Goal: Task Accomplishment & Management: Manage account settings

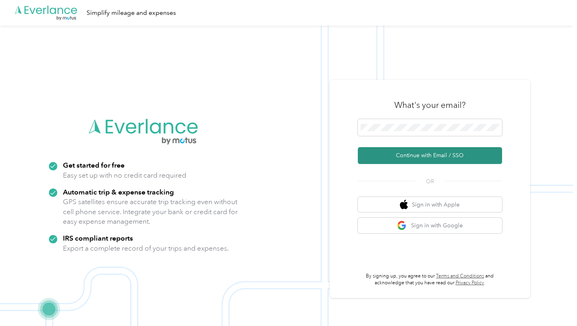
click at [455, 155] on button "Continue with Email / SSO" at bounding box center [430, 155] width 144 height 17
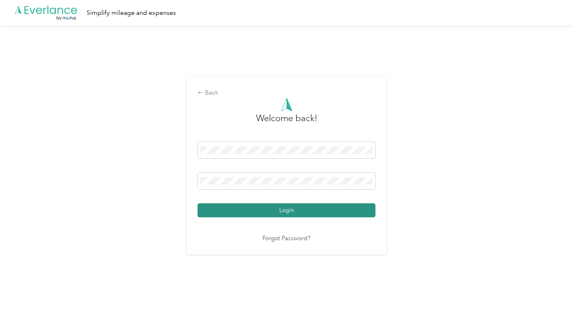
click at [317, 210] on button "Login" at bounding box center [286, 210] width 178 height 14
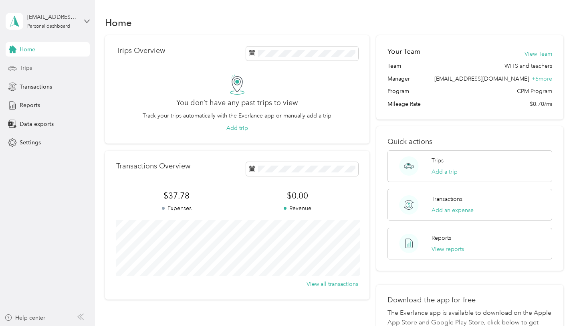
click at [35, 65] on div "Trips" at bounding box center [48, 68] width 84 height 14
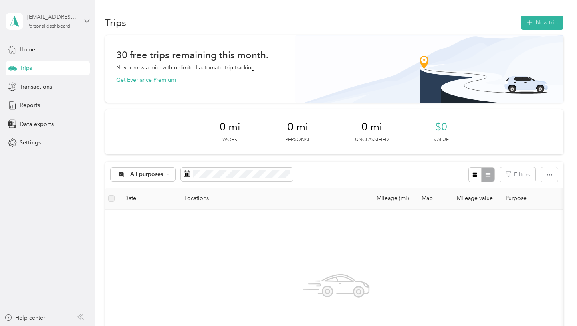
click at [69, 24] on div "Personal dashboard" at bounding box center [48, 26] width 43 height 5
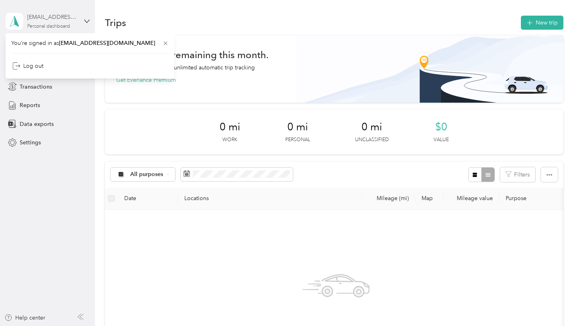
click at [69, 24] on div "Personal dashboard" at bounding box center [48, 26] width 43 height 5
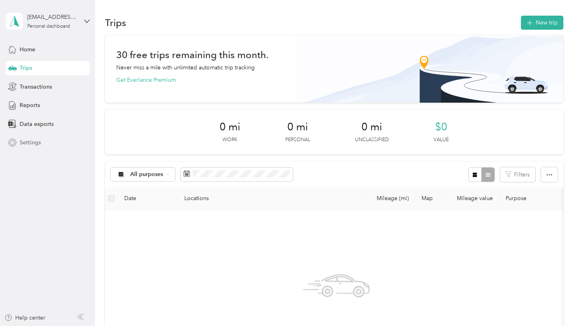
click at [30, 142] on span "Settings" at bounding box center [30, 142] width 21 height 8
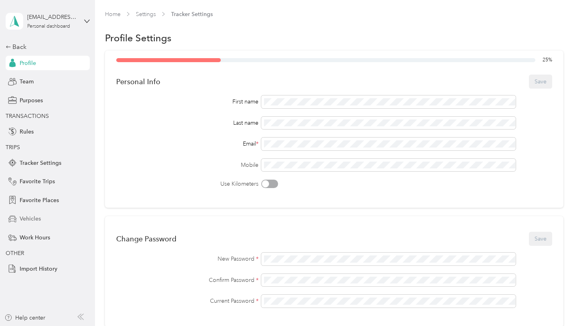
click at [31, 219] on span "Vehicles" at bounding box center [30, 218] width 21 height 8
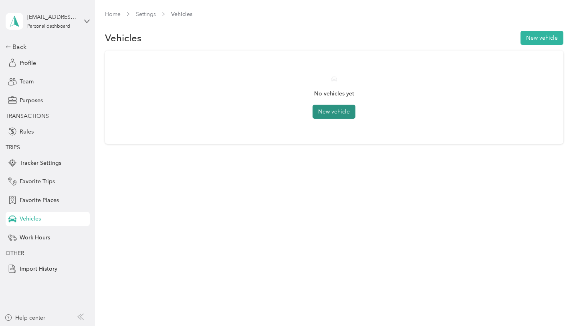
click at [329, 115] on button "New vehicle" at bounding box center [333, 112] width 43 height 14
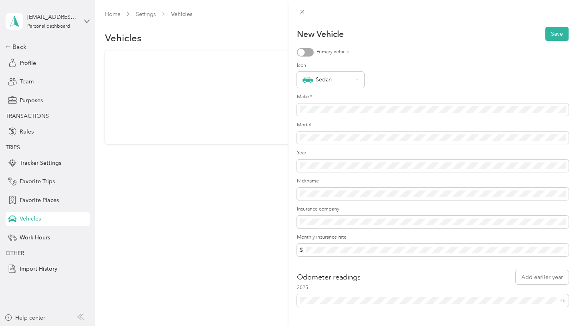
click at [304, 53] on div at bounding box center [301, 51] width 7 height 7
click at [347, 86] on div "Sedan" at bounding box center [330, 80] width 67 height 16
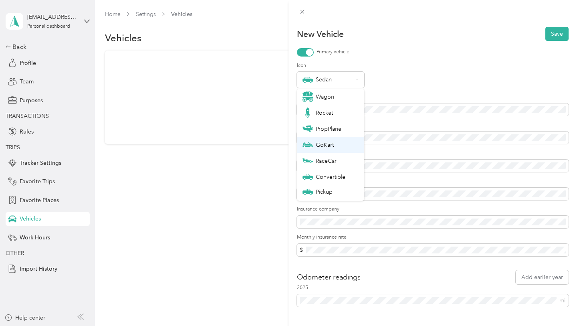
scroll to position [28, 0]
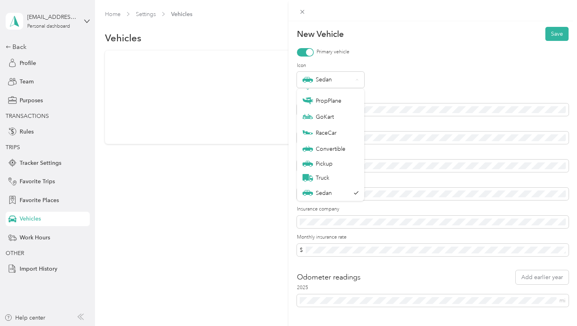
click at [397, 77] on div "Sedan" at bounding box center [433, 80] width 272 height 16
click at [354, 77] on div "Sedan" at bounding box center [330, 80] width 67 height 16
click at [330, 196] on li "Sedan" at bounding box center [330, 193] width 67 height 16
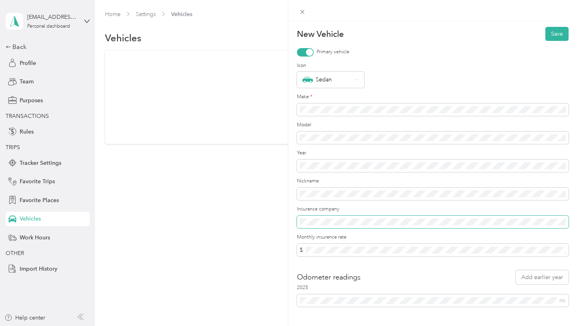
scroll to position [16, 0]
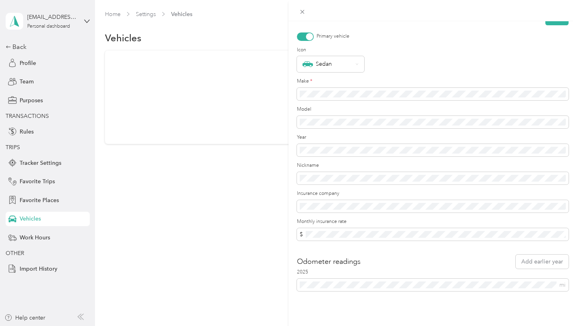
click at [362, 270] on label "2025" at bounding box center [433, 271] width 272 height 7
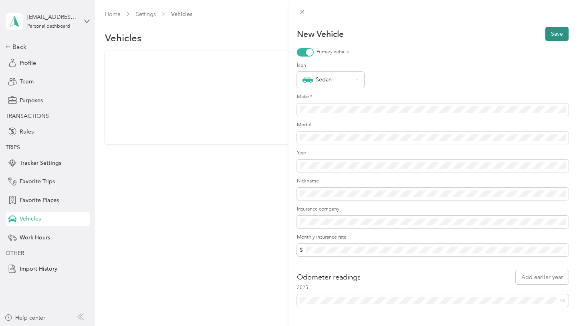
click at [557, 35] on button "Save" at bounding box center [556, 34] width 23 height 14
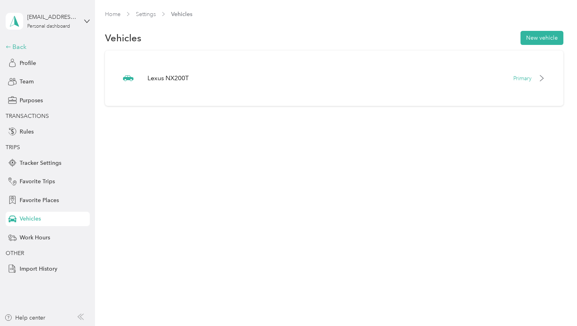
click at [24, 48] on div "Back" at bounding box center [46, 47] width 80 height 10
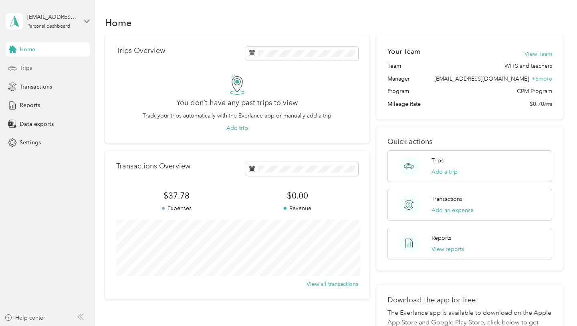
click at [30, 68] on span "Trips" at bounding box center [26, 68] width 12 height 8
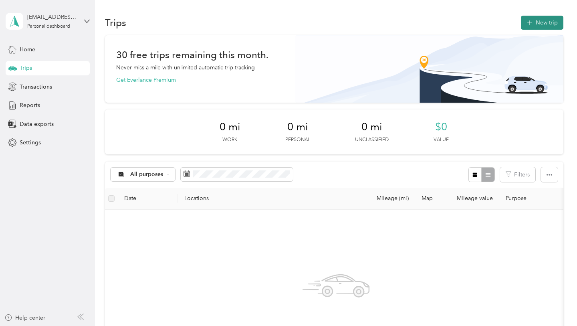
click at [560, 19] on button "New trip" at bounding box center [542, 23] width 42 height 14
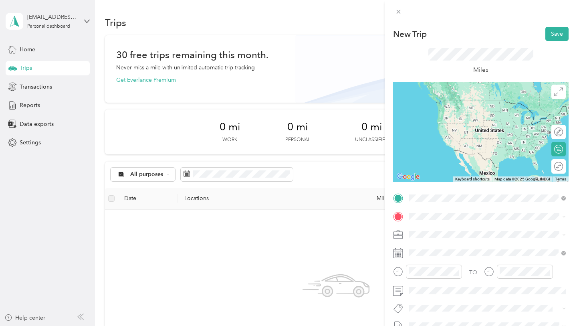
click at [445, 230] on span "[STREET_ADDRESS][PERSON_NAME][US_STATE]" at bounding box center [486, 226] width 125 height 7
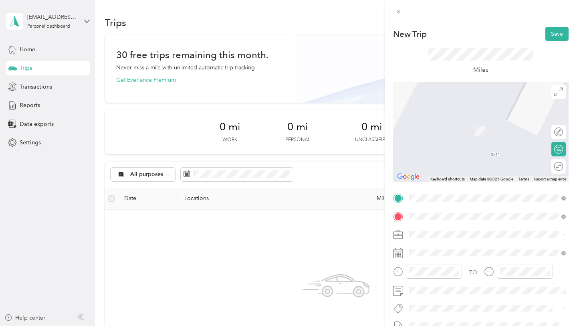
click at [477, 122] on span "[STREET_ADDRESS][US_STATE]" at bounding box center [464, 118] width 80 height 7
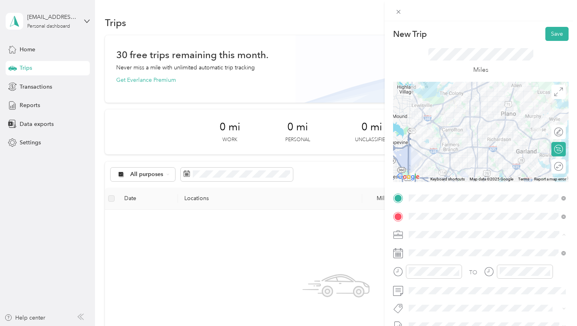
click at [475, 262] on div "Chess Wizards Inc" at bounding box center [486, 262] width 151 height 8
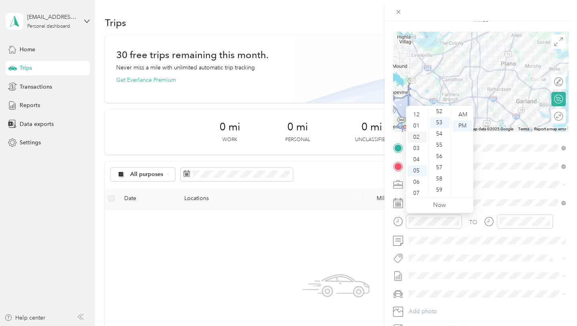
click at [419, 137] on div "02" at bounding box center [416, 136] width 19 height 11
click at [442, 171] on div "05" at bounding box center [439, 170] width 19 height 11
click at [463, 125] on div "PM" at bounding box center [462, 125] width 19 height 11
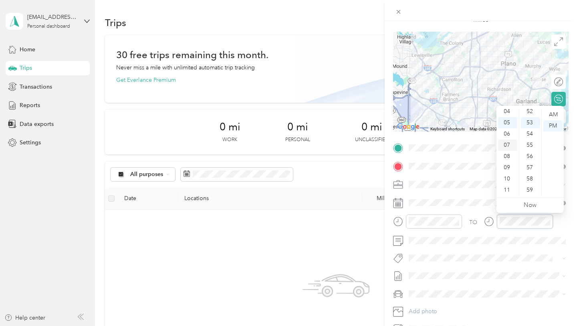
scroll to position [0, 0]
click at [509, 135] on div "02" at bounding box center [507, 136] width 19 height 11
click at [534, 161] on div "38" at bounding box center [530, 161] width 19 height 11
click at [515, 234] on div at bounding box center [518, 224] width 69 height 20
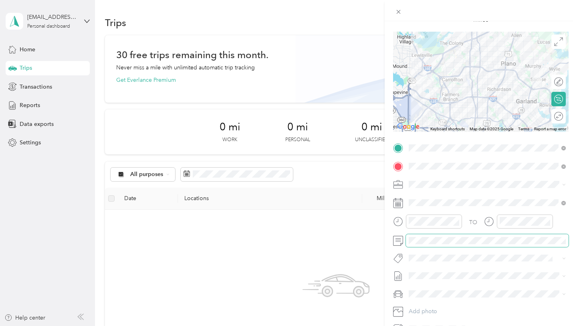
scroll to position [89, 0]
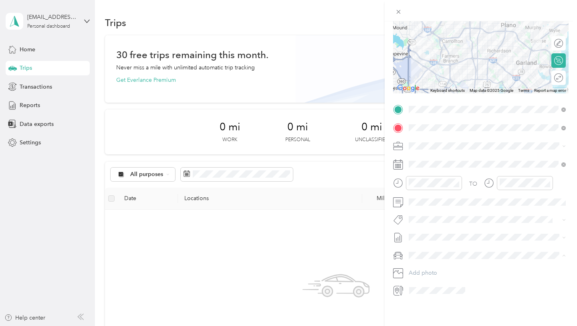
click at [444, 267] on span "Lexus NX200T" at bounding box center [429, 269] width 37 height 7
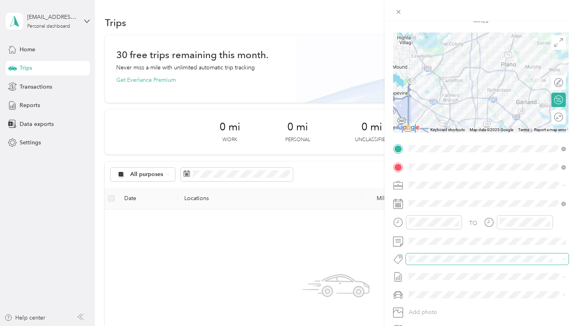
scroll to position [0, 0]
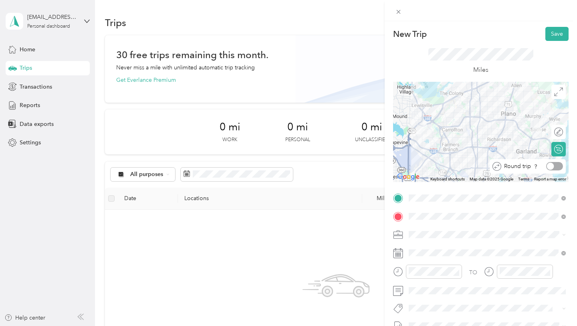
click at [560, 165] on div at bounding box center [554, 166] width 17 height 8
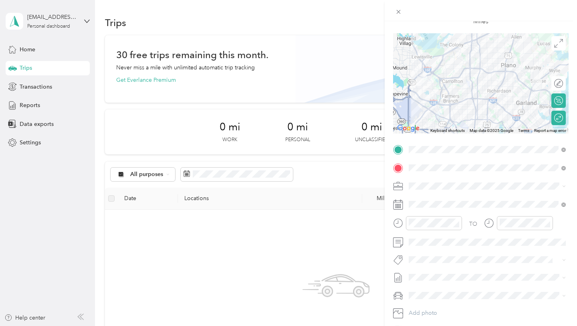
scroll to position [89, 0]
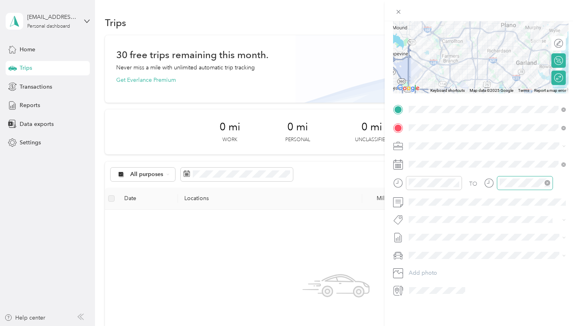
click at [548, 181] on icon "close-circle" at bounding box center [547, 183] width 6 height 6
click at [455, 182] on icon "close-circle" at bounding box center [456, 183] width 6 height 6
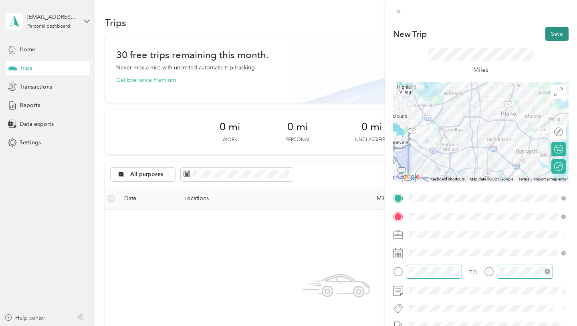
click at [559, 36] on button "Save" at bounding box center [556, 34] width 23 height 14
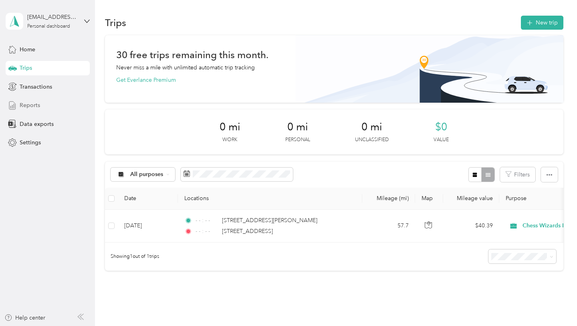
click at [33, 106] on span "Reports" at bounding box center [30, 105] width 20 height 8
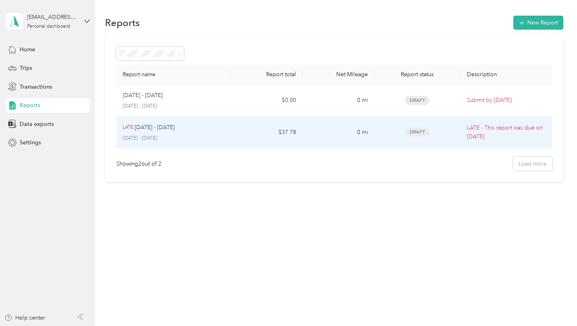
click at [203, 127] on div "LATE [DATE] - [DATE]" at bounding box center [174, 127] width 102 height 9
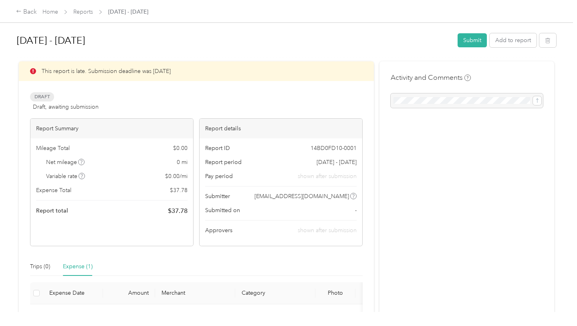
scroll to position [71, 0]
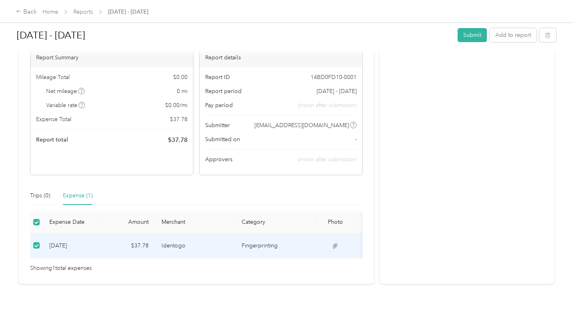
click at [481, 27] on div "[DATE] - [DATE] Submit Add to report" at bounding box center [286, 37] width 539 height 24
click at [479, 35] on button "Submit" at bounding box center [471, 35] width 29 height 14
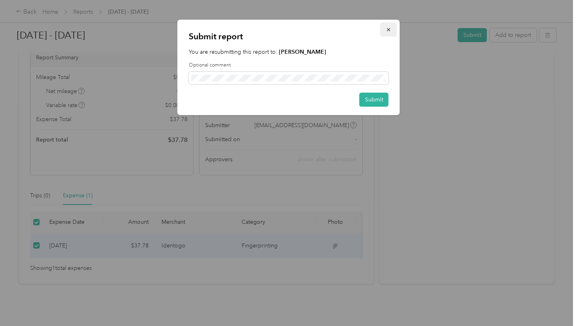
click at [392, 30] on button "button" at bounding box center [388, 29] width 17 height 14
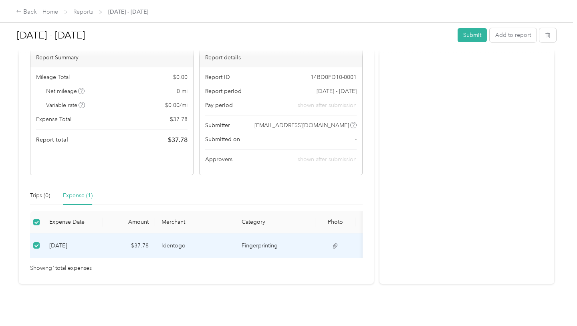
scroll to position [0, 0]
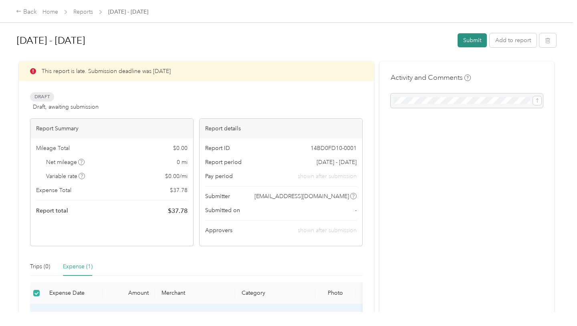
click at [475, 40] on button "Submit" at bounding box center [471, 40] width 29 height 14
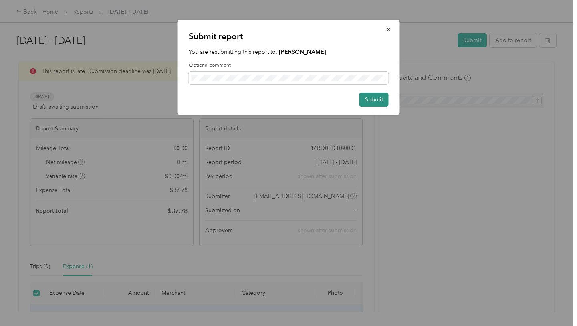
click at [371, 101] on button "Submit" at bounding box center [373, 100] width 29 height 14
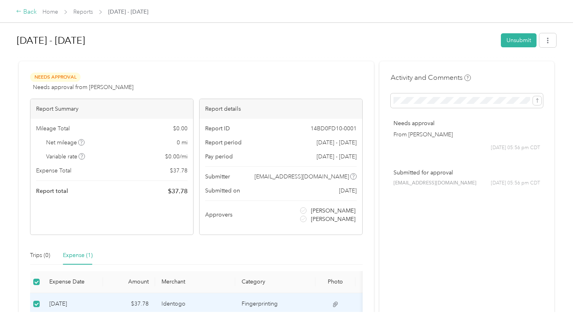
click at [30, 10] on div "Back" at bounding box center [26, 12] width 21 height 10
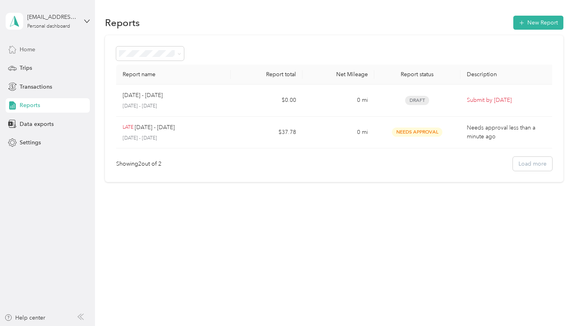
click at [43, 48] on div "Home" at bounding box center [48, 49] width 84 height 14
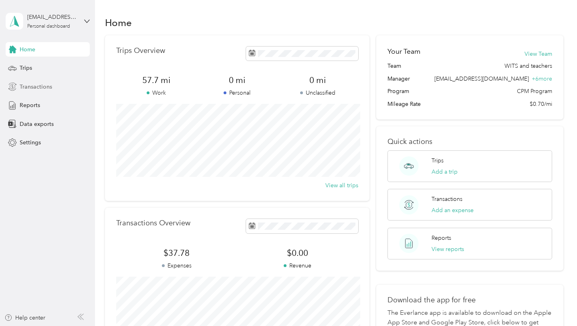
click at [25, 85] on span "Transactions" at bounding box center [36, 87] width 32 height 8
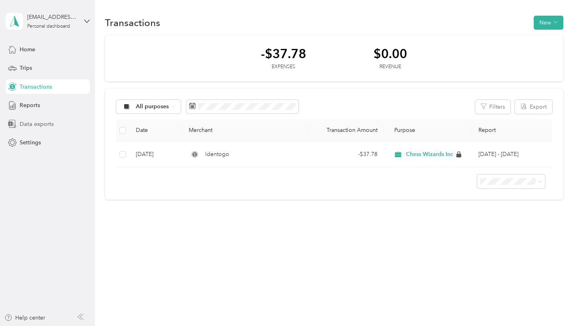
click at [36, 120] on span "Data exports" at bounding box center [37, 124] width 34 height 8
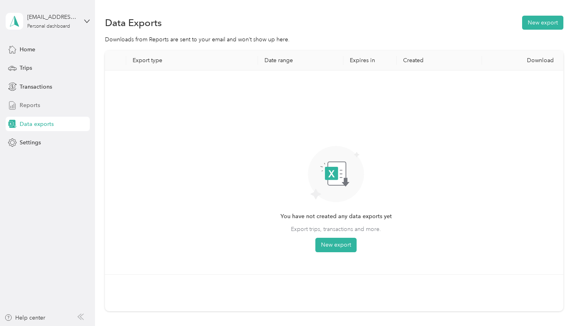
click at [36, 101] on span "Reports" at bounding box center [30, 105] width 20 height 8
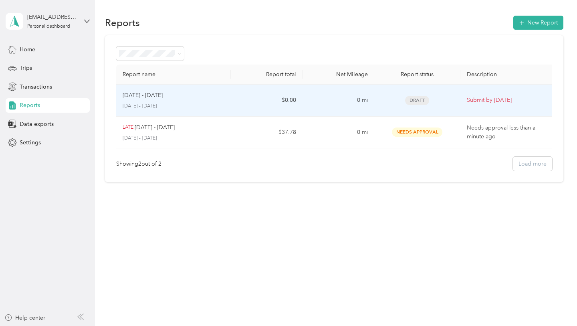
click at [232, 94] on td "$0.00" at bounding box center [267, 101] width 72 height 32
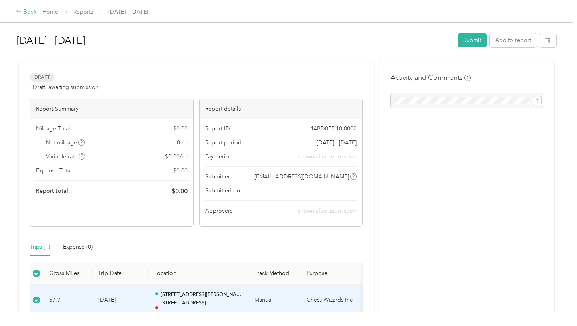
click at [22, 13] on div "Back" at bounding box center [26, 12] width 21 height 10
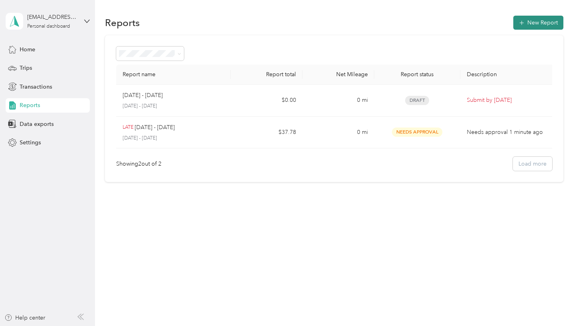
click at [541, 18] on button "New Report" at bounding box center [538, 23] width 50 height 14
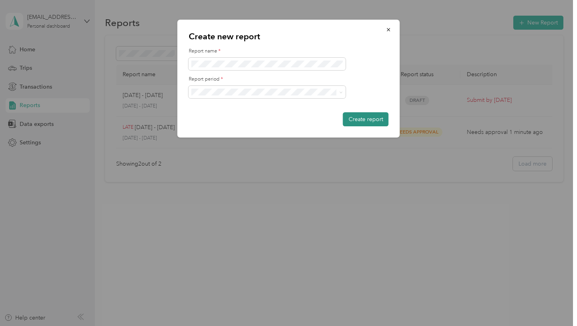
click at [369, 117] on button "Create report" at bounding box center [366, 119] width 46 height 14
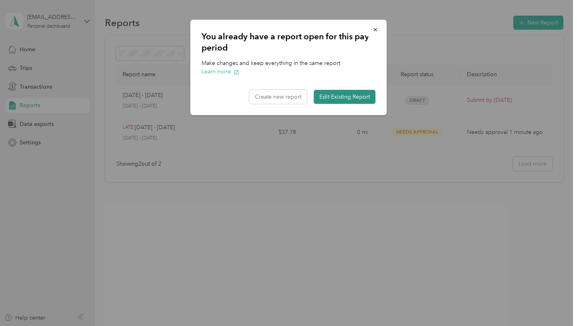
click at [344, 99] on button "Edit Existing Report" at bounding box center [345, 97] width 62 height 14
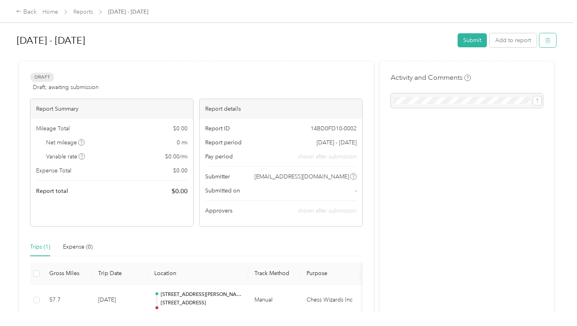
click at [556, 44] on button "button" at bounding box center [547, 40] width 17 height 14
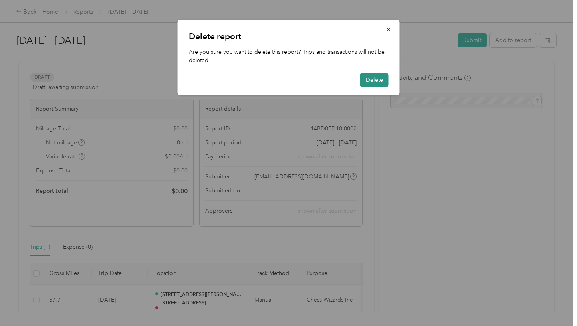
click at [381, 78] on button "Delete" at bounding box center [374, 80] width 28 height 14
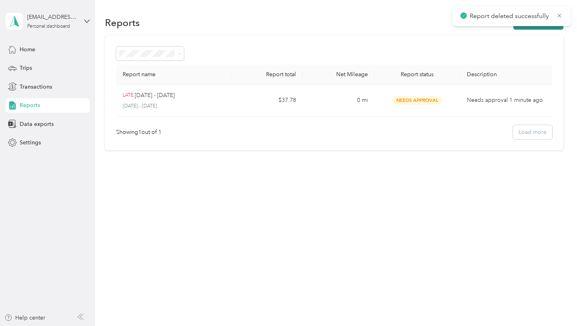
click at [541, 27] on button "New Report" at bounding box center [538, 23] width 50 height 14
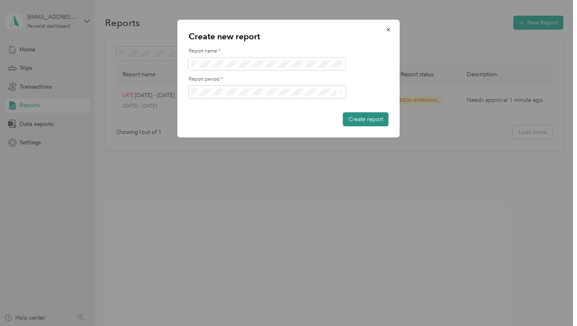
click at [365, 117] on button "Create report" at bounding box center [366, 119] width 46 height 14
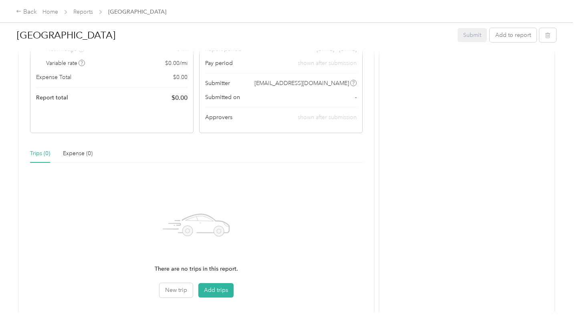
scroll to position [141, 0]
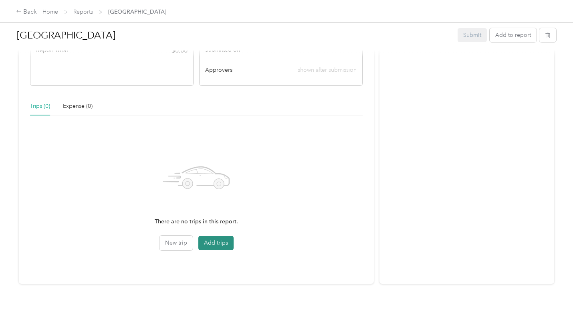
click at [228, 244] on button "Add trips" at bounding box center [215, 243] width 35 height 14
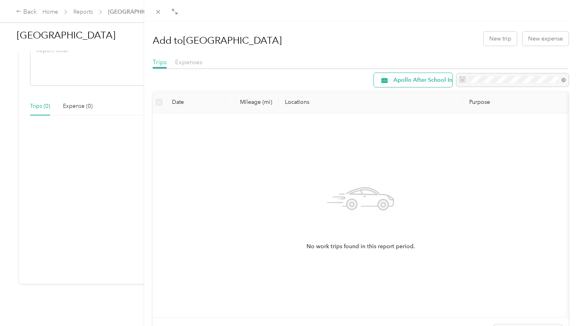
click at [435, 76] on div "Apollo After School Inc" at bounding box center [413, 80] width 79 height 14
click at [409, 132] on li "Chess Wizards Inc" at bounding box center [422, 137] width 97 height 14
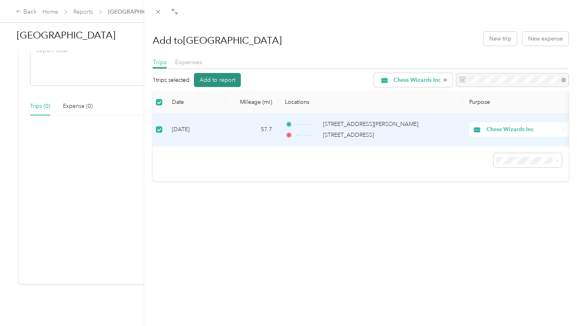
click at [211, 85] on button "Add to report" at bounding box center [217, 80] width 47 height 14
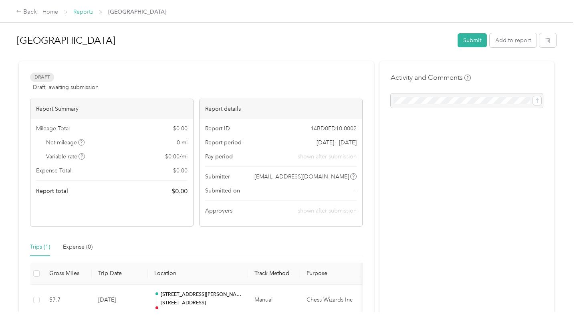
click at [82, 8] on link "Reports" at bounding box center [83, 11] width 20 height 7
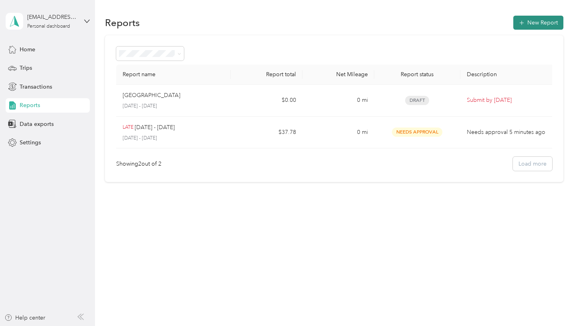
click at [524, 20] on span "button" at bounding box center [522, 22] width 6 height 7
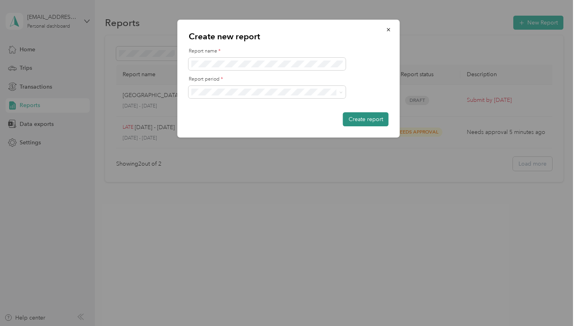
click at [357, 122] on button "Create report" at bounding box center [366, 119] width 46 height 14
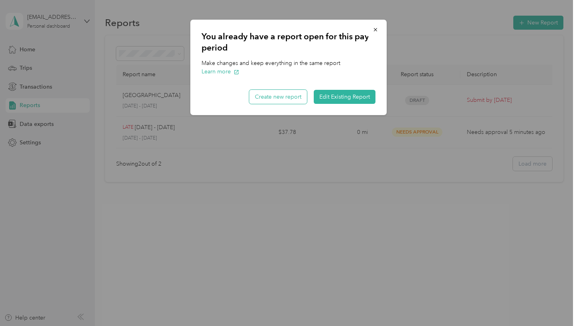
click at [277, 95] on button "Create new report" at bounding box center [278, 97] width 58 height 14
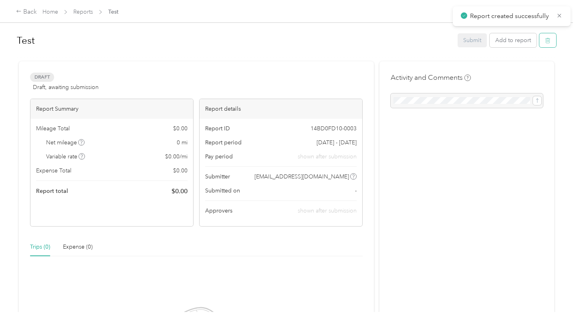
click at [556, 43] on button "button" at bounding box center [547, 40] width 17 height 14
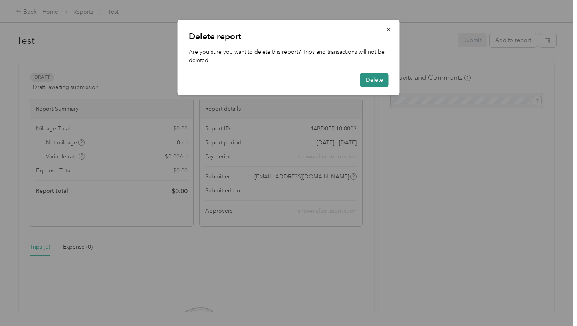
click at [376, 82] on button "Delete" at bounding box center [374, 80] width 28 height 14
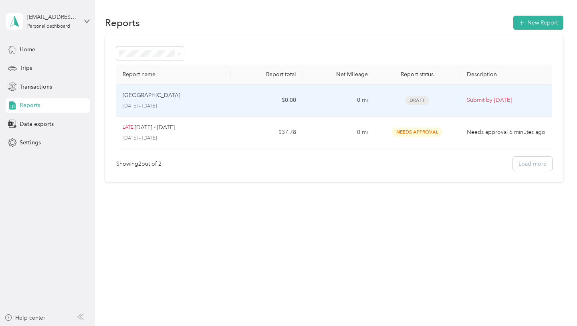
click at [268, 93] on td "$0.00" at bounding box center [267, 101] width 72 height 32
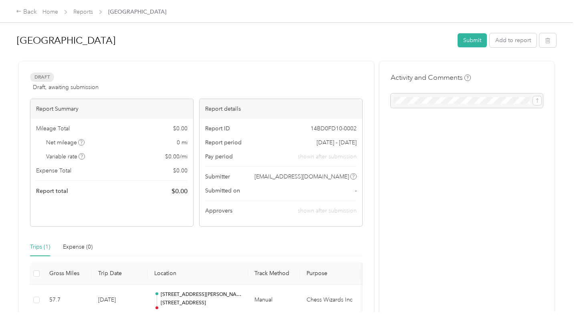
scroll to position [58, 0]
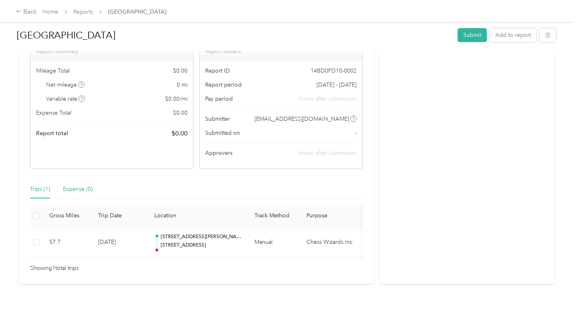
click at [77, 192] on div "Expense (0)" at bounding box center [78, 189] width 30 height 9
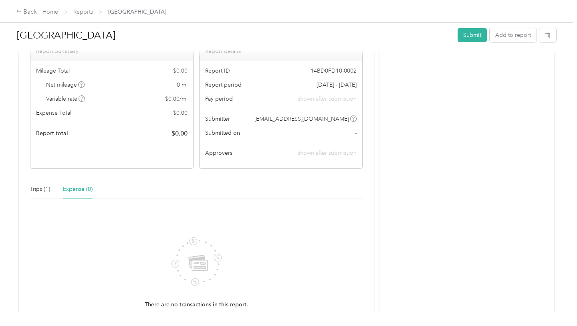
scroll to position [141, 0]
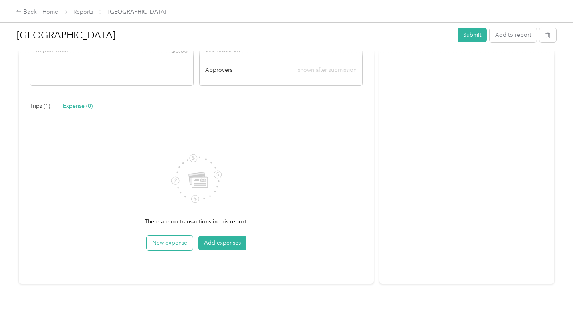
click at [173, 240] on button "New expense" at bounding box center [170, 243] width 46 height 14
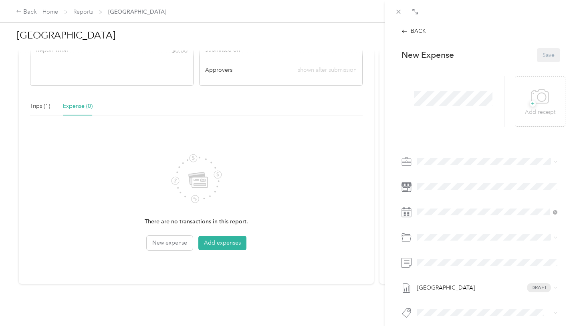
scroll to position [46, 0]
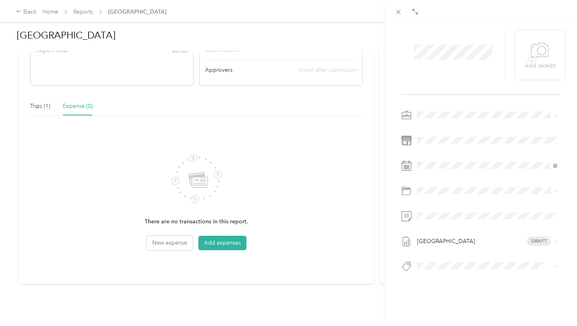
click at [450, 140] on span "Chess Wizards Inc" at bounding box center [443, 142] width 46 height 7
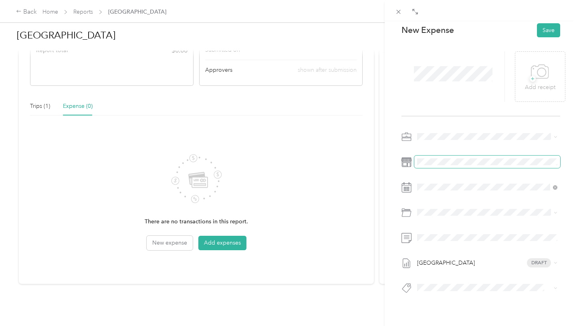
scroll to position [0, 0]
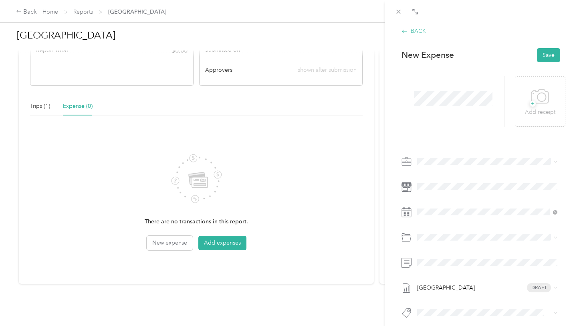
click at [413, 32] on div "BACK" at bounding box center [413, 31] width 24 height 8
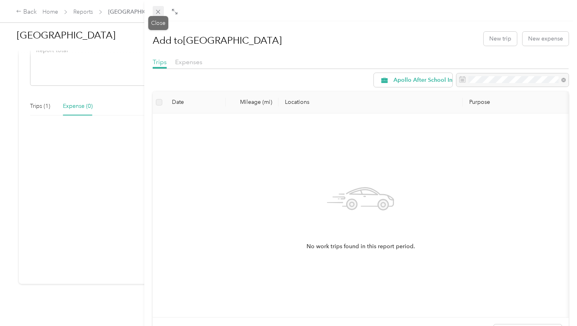
click at [155, 8] on span at bounding box center [158, 11] width 11 height 11
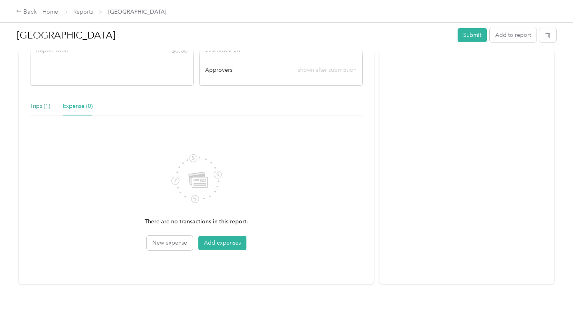
click at [37, 109] on div "Trips (1)" at bounding box center [40, 106] width 20 height 9
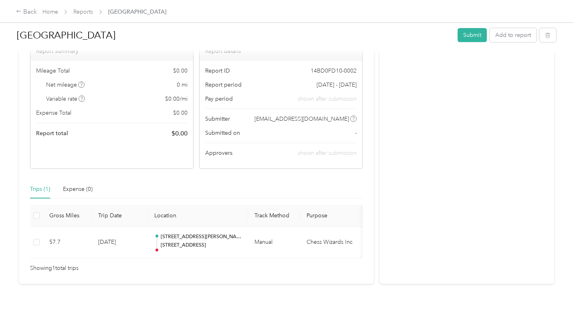
scroll to position [58, 0]
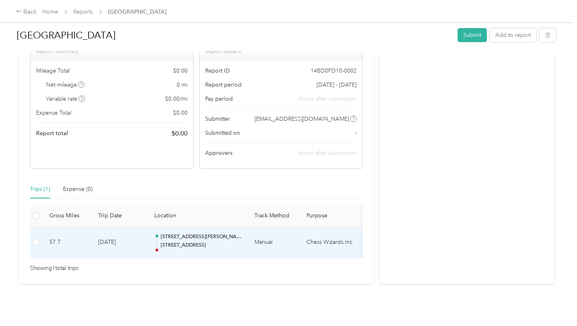
click at [95, 244] on td "[DATE]" at bounding box center [120, 243] width 56 height 32
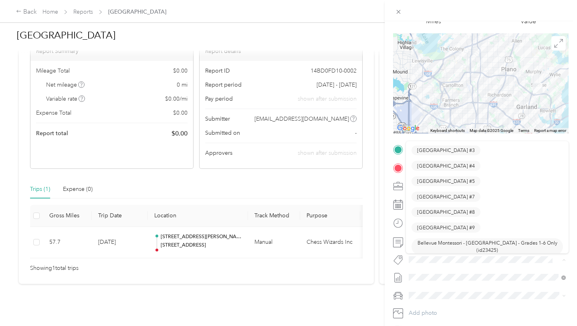
scroll to position [1430, 0]
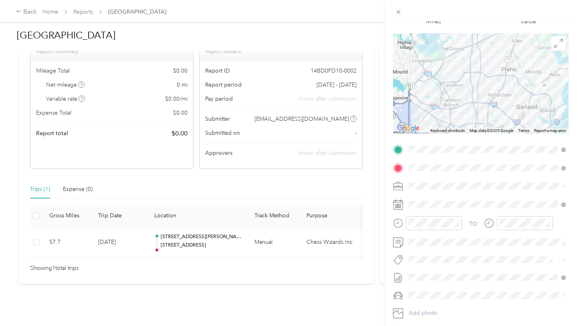
click at [433, 265] on div "TO Add photo" at bounding box center [480, 239] width 175 height 193
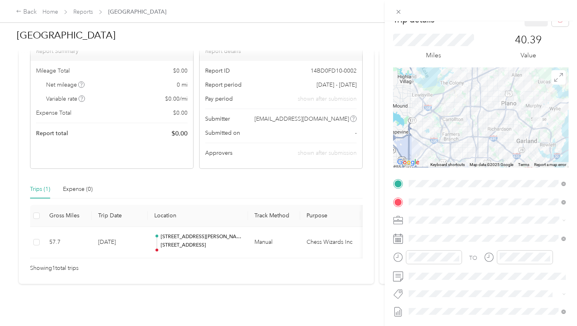
scroll to position [0, 0]
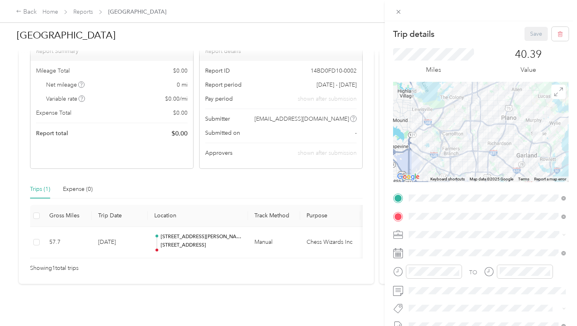
click at [391, 267] on form "Trip details Save This trip cannot be edited because it is either under review,…" at bounding box center [481, 206] width 192 height 358
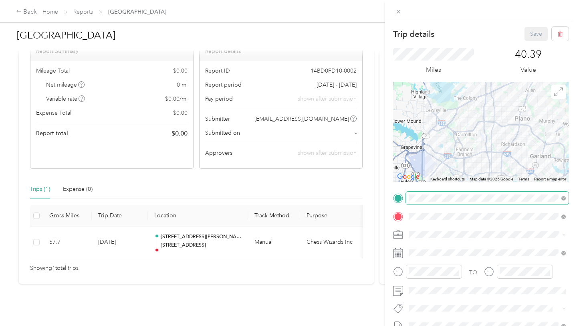
click at [529, 202] on span at bounding box center [487, 197] width 163 height 13
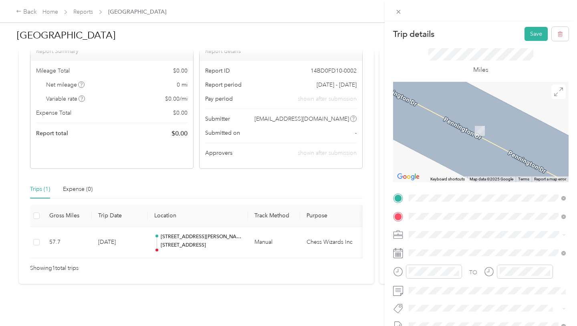
click at [487, 226] on span "[STREET_ADDRESS][PERSON_NAME][US_STATE]" at bounding box center [486, 226] width 125 height 7
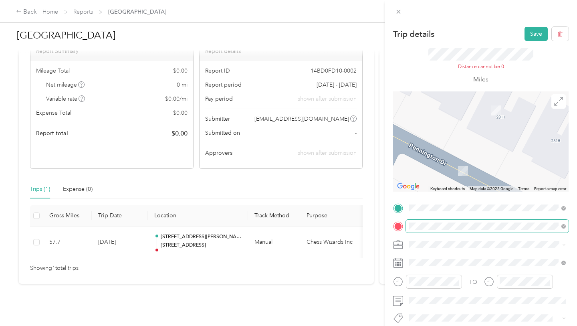
click at [567, 225] on span at bounding box center [487, 225] width 163 height 13
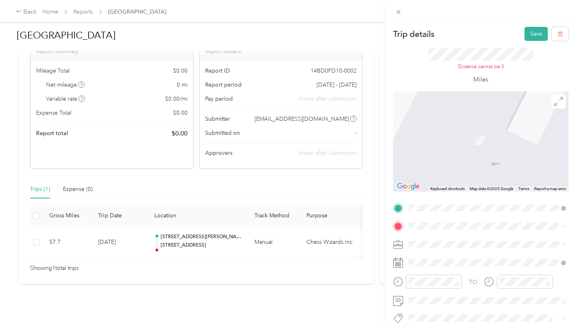
click at [489, 131] on span "[STREET_ADDRESS][US_STATE]" at bounding box center [464, 126] width 80 height 7
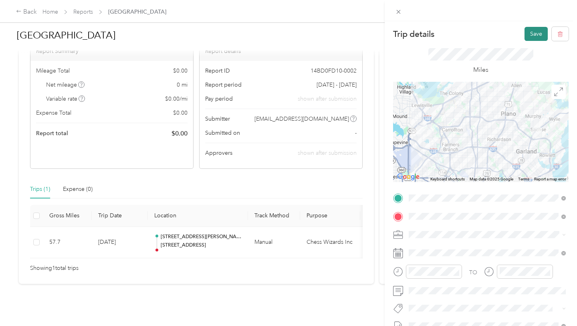
click at [534, 35] on button "Save" at bounding box center [535, 34] width 23 height 14
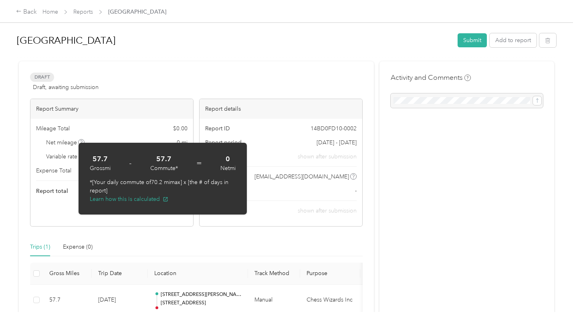
scroll to position [58, 0]
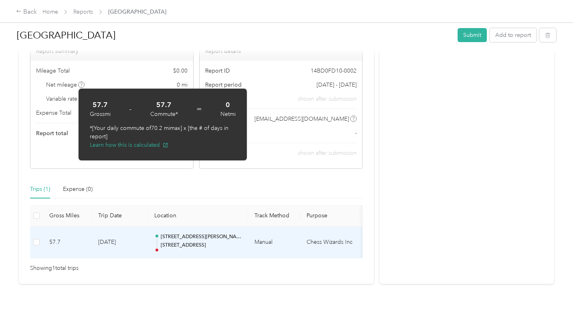
click at [115, 241] on td "[DATE]" at bounding box center [120, 243] width 56 height 32
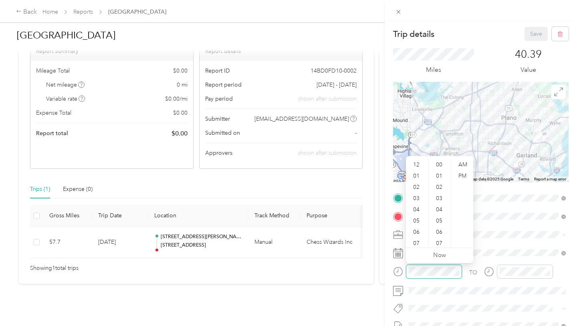
scroll to position [101, 0]
click at [421, 188] on div "02" at bounding box center [416, 186] width 19 height 11
click at [441, 185] on div "05" at bounding box center [439, 184] width 19 height 11
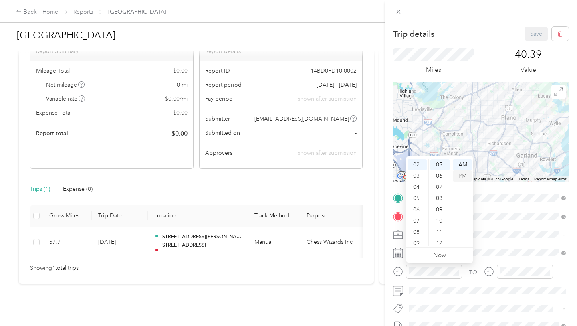
click at [460, 175] on div "PM" at bounding box center [462, 175] width 19 height 11
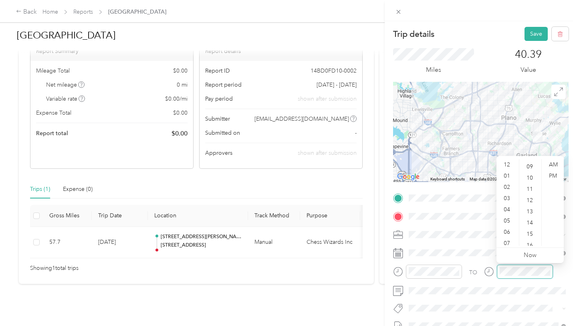
scroll to position [101, 0]
click at [508, 218] on div "05" at bounding box center [507, 220] width 19 height 11
click at [532, 191] on div "05" at bounding box center [530, 190] width 19 height 11
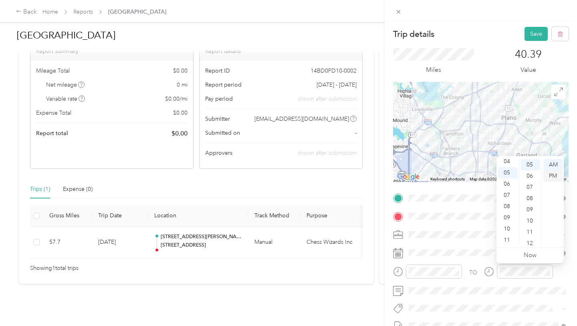
click at [547, 175] on div "PM" at bounding box center [552, 175] width 19 height 11
click at [511, 296] on div "TO Add photo" at bounding box center [480, 287] width 175 height 193
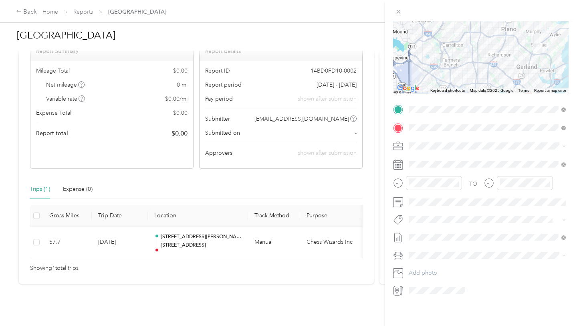
scroll to position [0, 0]
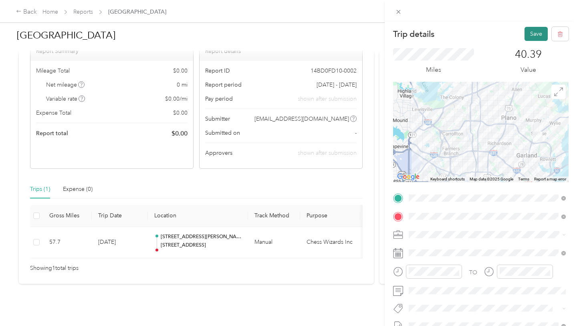
click at [532, 36] on button "Save" at bounding box center [535, 34] width 23 height 14
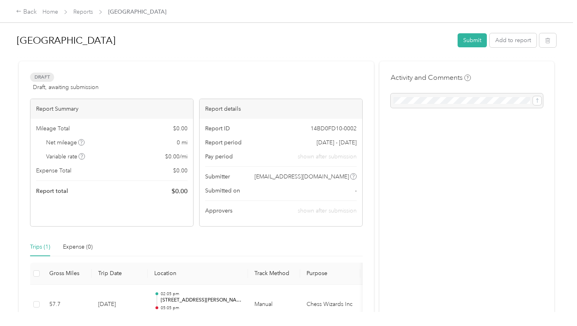
scroll to position [66, 0]
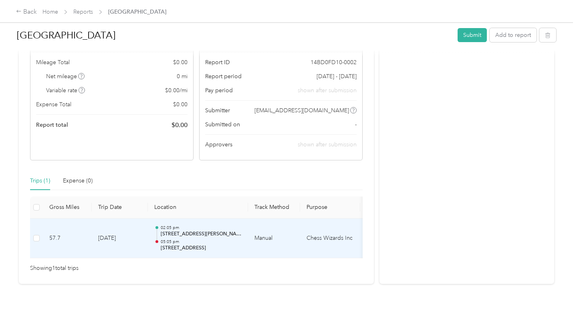
click at [111, 231] on td "[DATE]" at bounding box center [120, 238] width 56 height 40
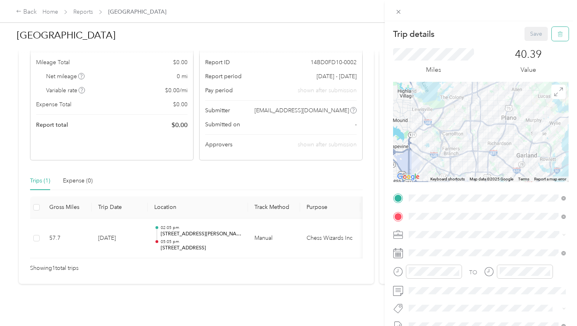
click at [563, 33] on button "button" at bounding box center [560, 34] width 17 height 14
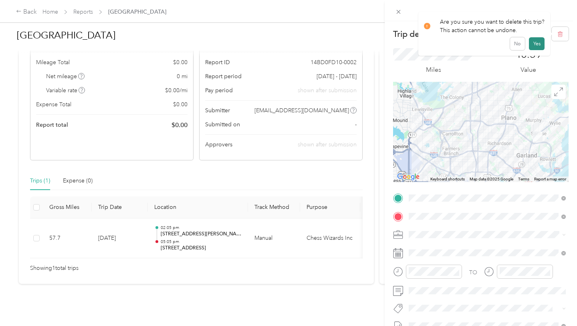
click at [536, 46] on button "Yes" at bounding box center [537, 43] width 16 height 13
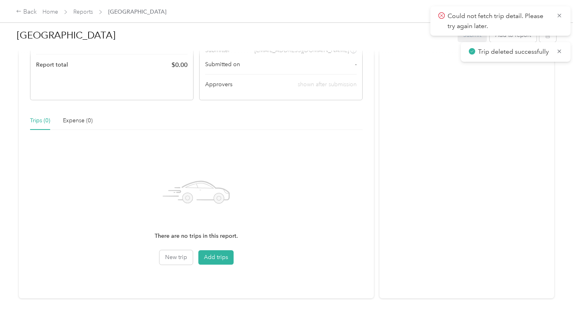
scroll to position [141, 0]
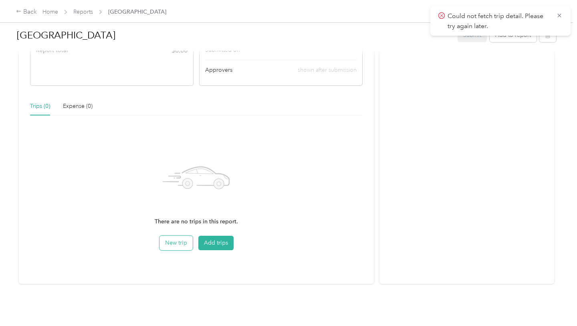
click at [183, 245] on button "New trip" at bounding box center [175, 243] width 33 height 14
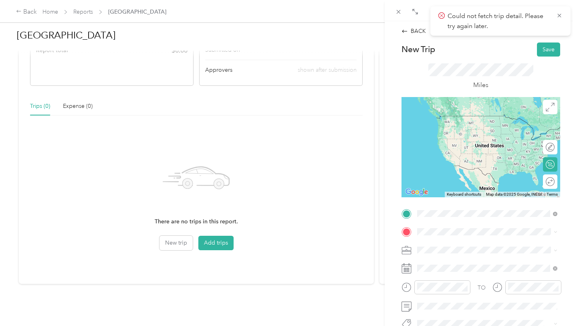
click at [457, 119] on span "[STREET_ADDRESS][PERSON_NAME][US_STATE]" at bounding box center [493, 119] width 123 height 14
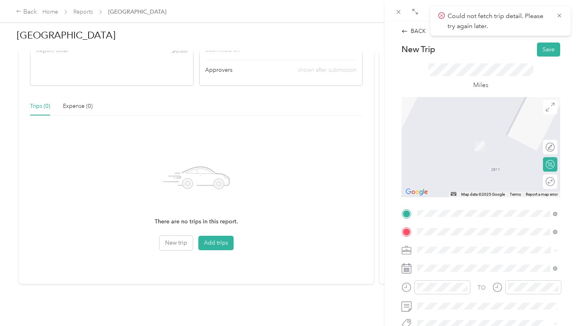
click at [471, 138] on span "[STREET_ADDRESS][US_STATE]" at bounding box center [472, 134] width 80 height 7
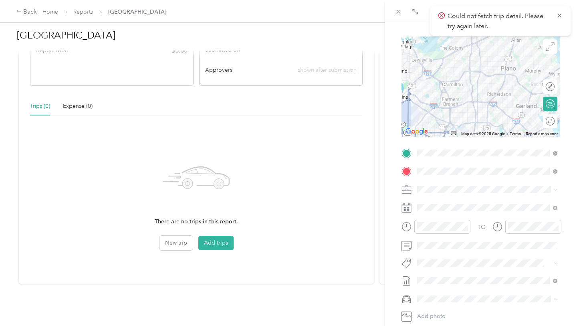
scroll to position [61, 0]
click at [466, 215] on div "Chess Wizards Inc" at bounding box center [487, 217] width 135 height 8
click at [460, 231] on div at bounding box center [442, 226] width 56 height 14
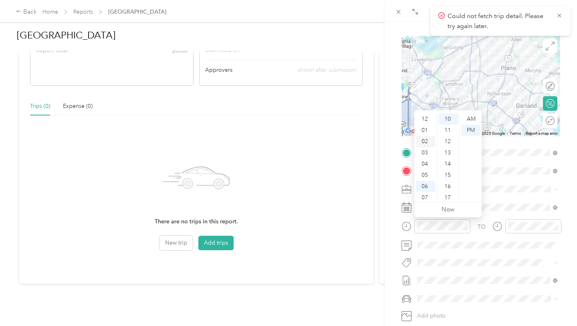
click at [423, 143] on div "02" at bounding box center [425, 141] width 19 height 11
click at [446, 126] on div "05" at bounding box center [448, 124] width 19 height 11
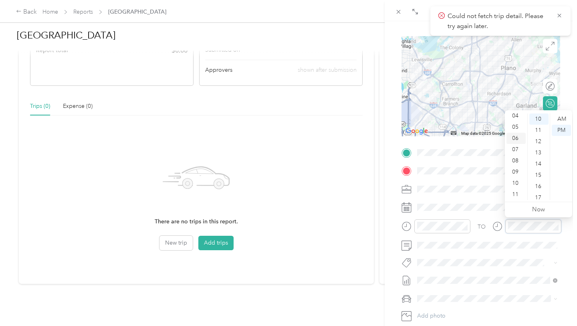
scroll to position [0, 0]
click at [517, 143] on div "02" at bounding box center [515, 141] width 19 height 11
click at [536, 186] on div "38" at bounding box center [538, 184] width 19 height 11
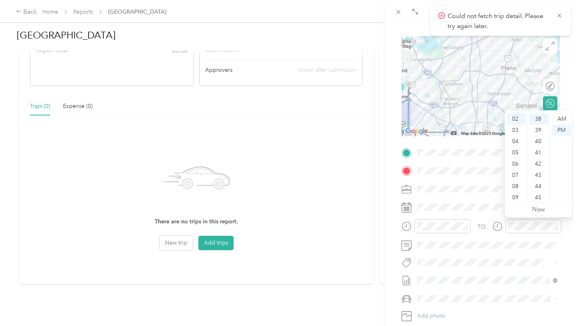
click at [513, 254] on div "TO Add photo" at bounding box center [480, 242] width 159 height 193
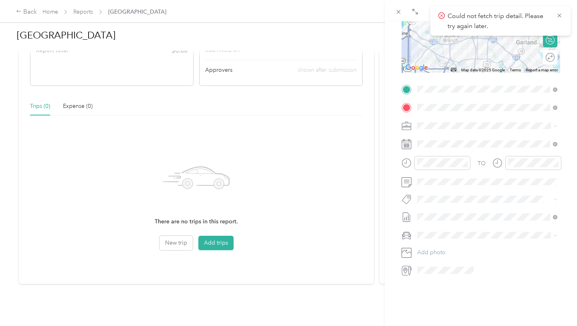
scroll to position [132, 0]
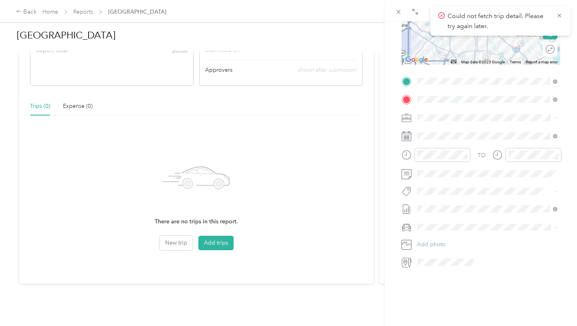
click at [453, 222] on span at bounding box center [487, 227] width 146 height 13
click at [457, 241] on div "Lexus NX200T" at bounding box center [487, 241] width 135 height 8
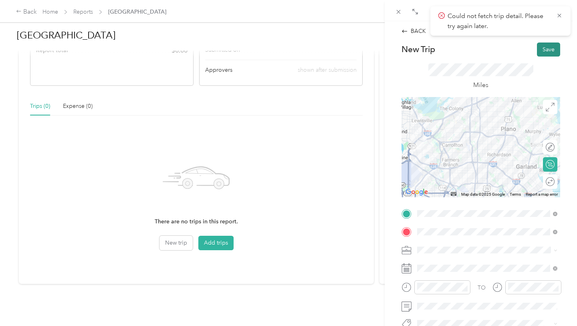
click at [547, 49] on button "Save" at bounding box center [548, 49] width 23 height 14
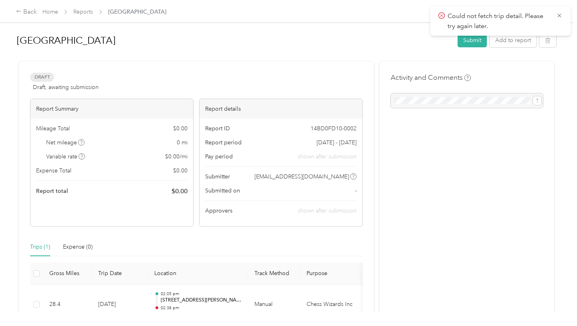
click at [82, 144] on icon at bounding box center [81, 142] width 2 height 4
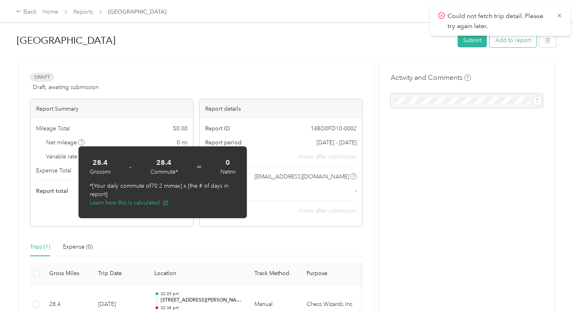
click at [514, 39] on button "Add to report" at bounding box center [512, 40] width 47 height 14
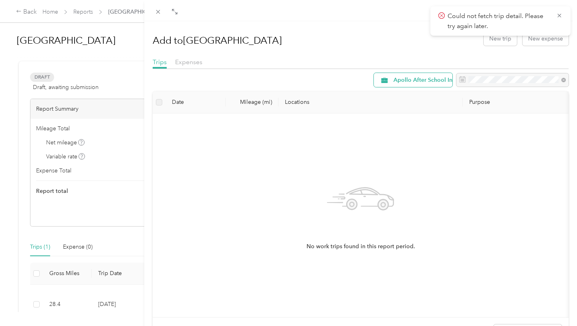
click at [433, 82] on span "Apollo After School Inc" at bounding box center [424, 80] width 62 height 6
click at [415, 134] on span "Chess Wizards Inc" at bounding box center [429, 137] width 72 height 8
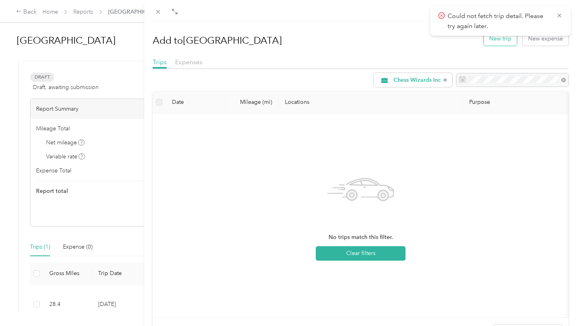
click at [493, 38] on button "New trip" at bounding box center [499, 39] width 33 height 14
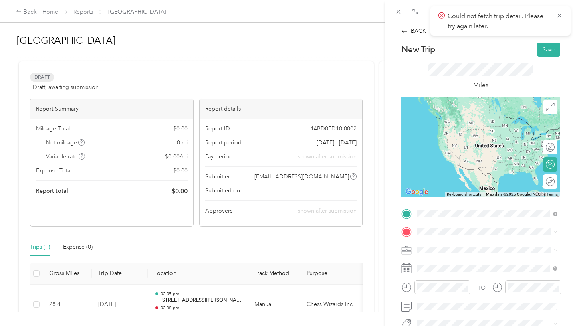
click at [489, 119] on span "[STREET_ADDRESS][US_STATE]" at bounding box center [472, 115] width 80 height 7
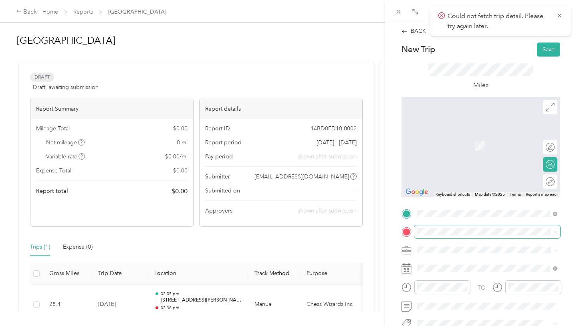
click at [467, 236] on span at bounding box center [487, 231] width 146 height 13
click at [467, 139] on span "[STREET_ADDRESS][PERSON_NAME][US_STATE]" at bounding box center [493, 138] width 123 height 14
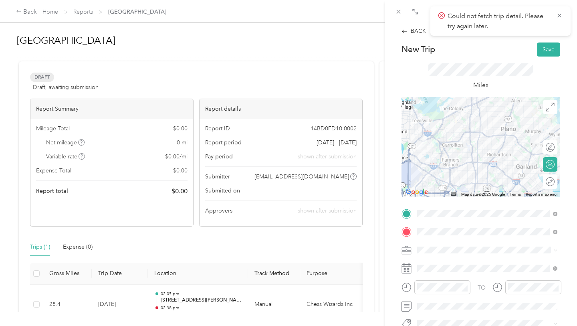
click at [447, 275] on span "Chess Wizards Inc" at bounding box center [443, 276] width 46 height 7
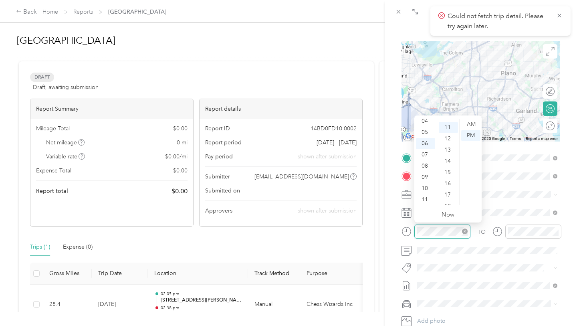
scroll to position [123, 0]
click at [425, 122] on div "04" at bounding box center [425, 120] width 19 height 11
click at [448, 190] on div "17" at bounding box center [448, 191] width 19 height 11
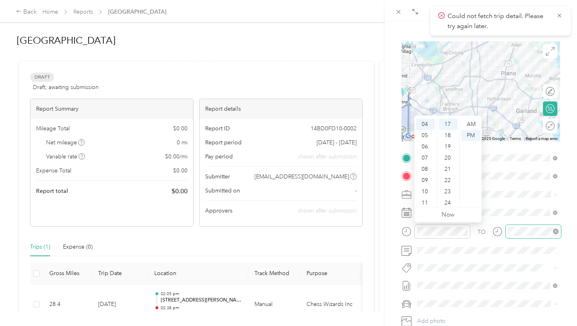
click at [529, 236] on div at bounding box center [533, 231] width 56 height 14
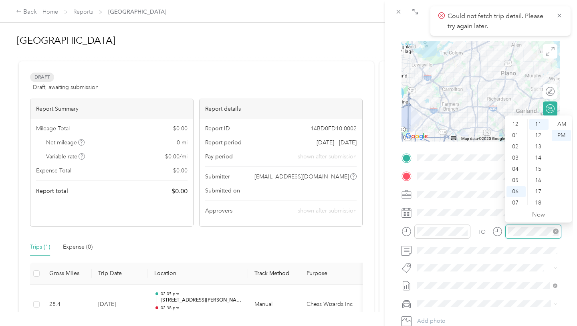
scroll to position [48, 0]
click at [516, 131] on div "05" at bounding box center [515, 132] width 19 height 11
click at [455, 226] on div at bounding box center [442, 231] width 56 height 14
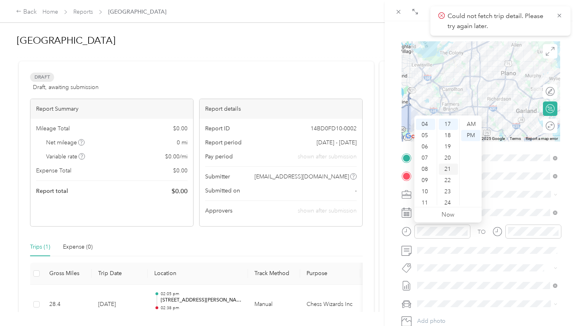
click at [447, 169] on div "21" at bounding box center [448, 168] width 19 height 11
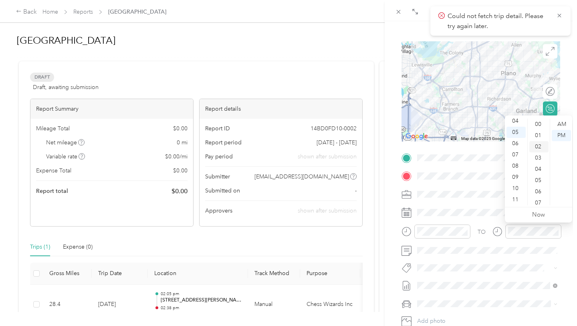
click at [539, 145] on div "02" at bounding box center [538, 146] width 19 height 11
click at [562, 135] on div "PM" at bounding box center [561, 135] width 19 height 11
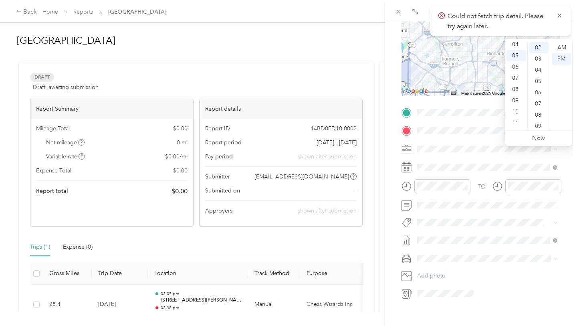
scroll to position [132, 0]
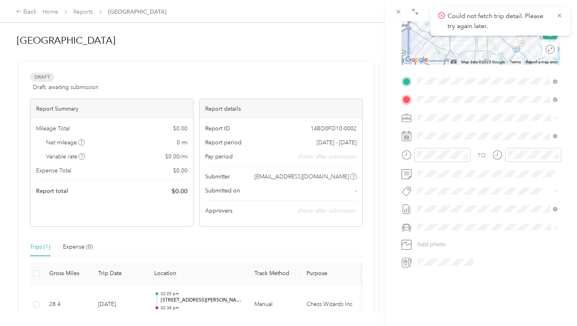
click at [468, 239] on div "Lexus NX200T" at bounding box center [487, 241] width 135 height 8
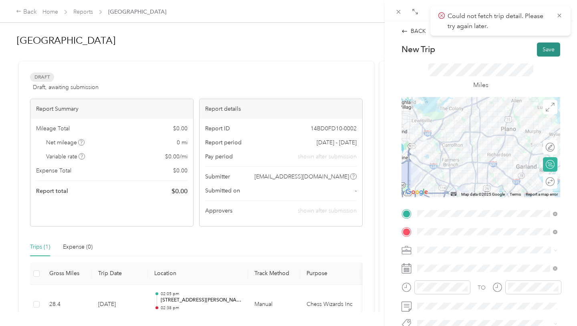
click at [545, 47] on button "Save" at bounding box center [548, 49] width 23 height 14
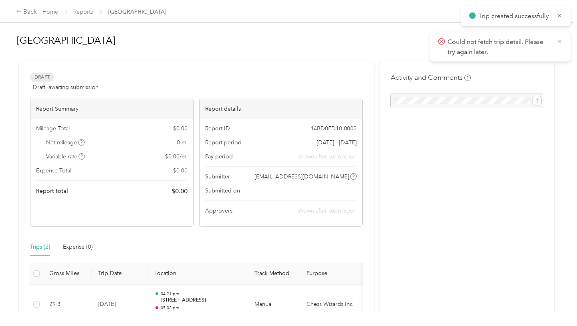
click at [560, 42] on icon at bounding box center [559, 41] width 6 height 7
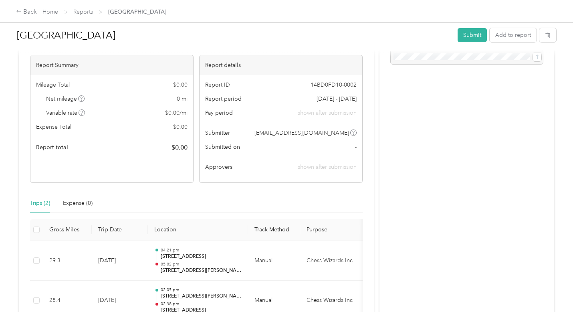
scroll to position [106, 0]
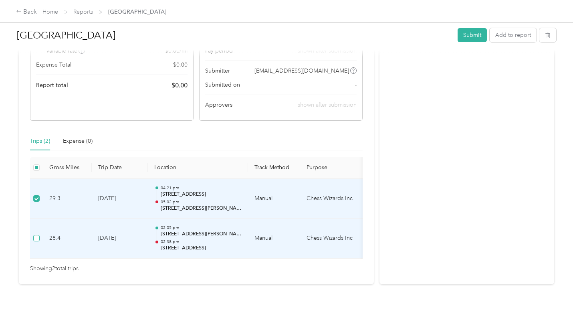
click at [38, 234] on label at bounding box center [36, 238] width 6 height 9
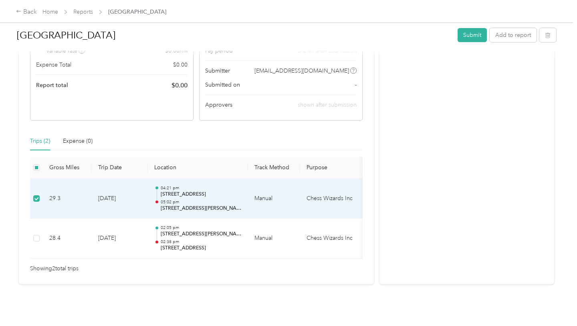
click at [36, 192] on td at bounding box center [36, 199] width 13 height 40
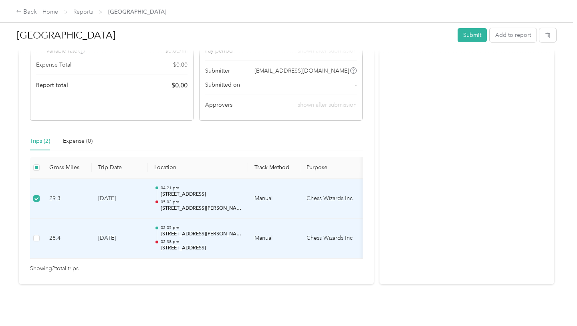
scroll to position [0, 0]
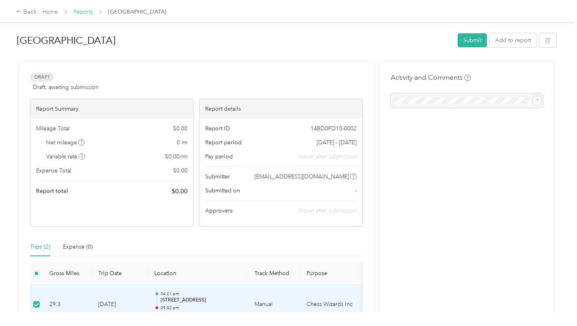
click at [83, 9] on link "Reports" at bounding box center [83, 11] width 20 height 7
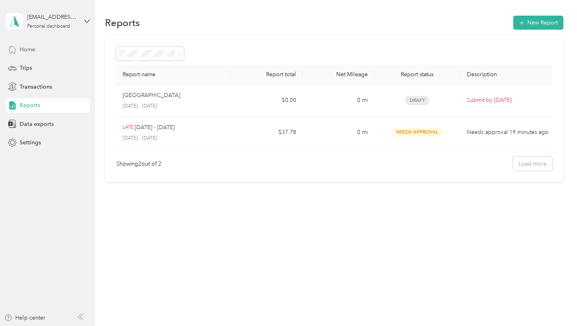
click at [26, 51] on span "Home" at bounding box center [28, 49] width 16 height 8
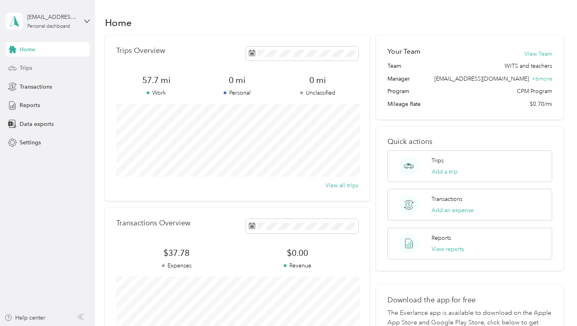
click at [39, 66] on div "Trips" at bounding box center [48, 68] width 84 height 14
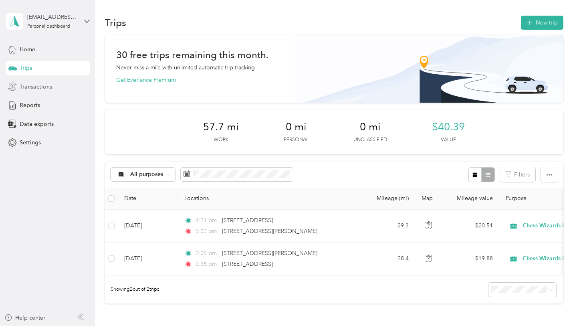
click at [40, 93] on div "Transactions" at bounding box center [48, 86] width 84 height 14
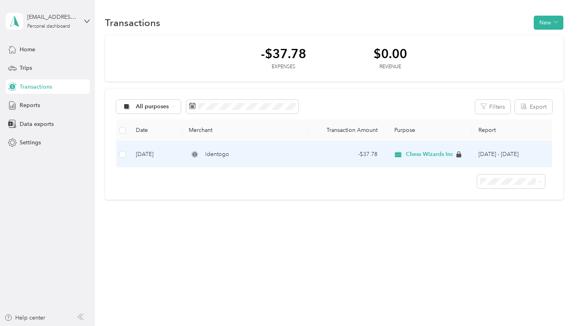
click at [124, 160] on td at bounding box center [123, 154] width 14 height 26
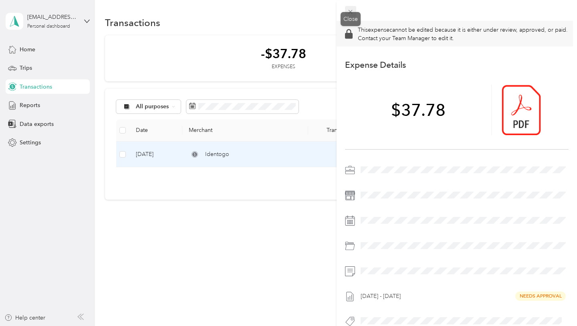
click at [351, 12] on icon at bounding box center [350, 12] width 4 height 4
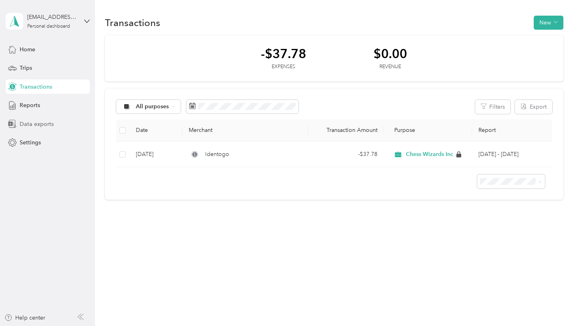
click at [37, 125] on span "Data exports" at bounding box center [37, 124] width 34 height 8
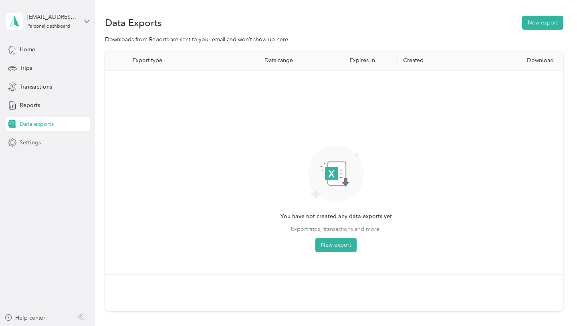
click at [40, 146] on span "Settings" at bounding box center [30, 142] width 21 height 8
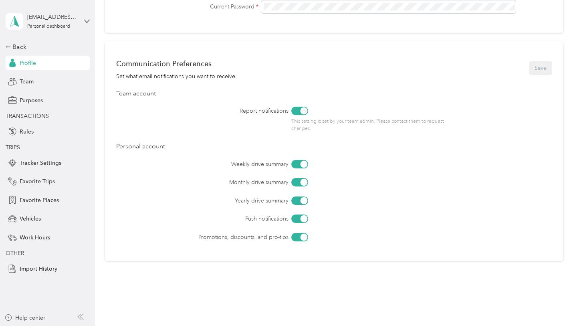
scroll to position [320, 0]
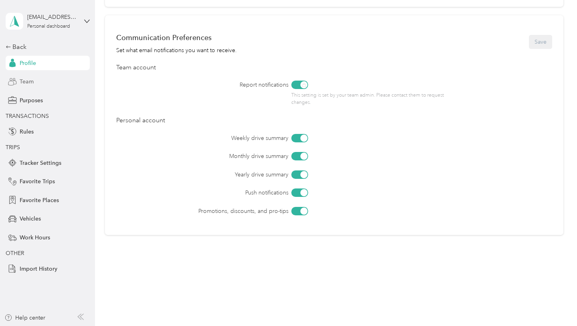
click at [40, 88] on div "Team" at bounding box center [48, 82] width 84 height 14
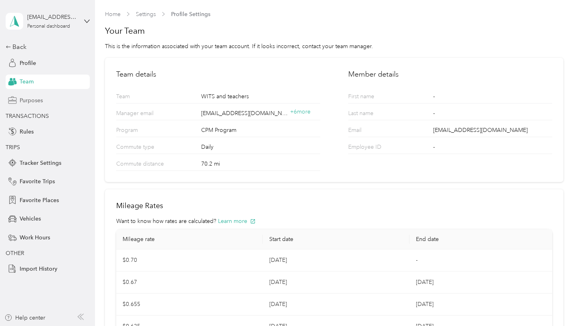
click at [43, 101] on span "Purposes" at bounding box center [31, 100] width 23 height 8
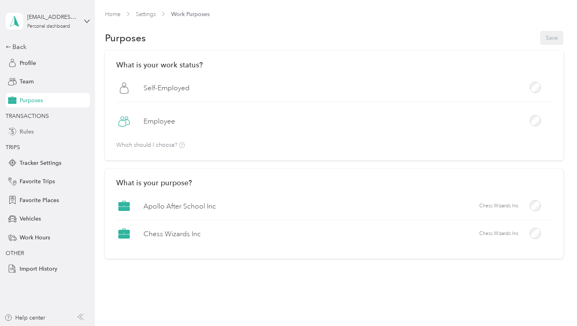
click at [25, 131] on span "Rules" at bounding box center [27, 131] width 14 height 8
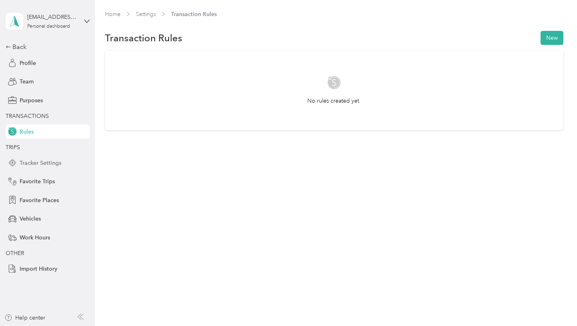
click at [41, 164] on span "Tracker Settings" at bounding box center [41, 163] width 42 height 8
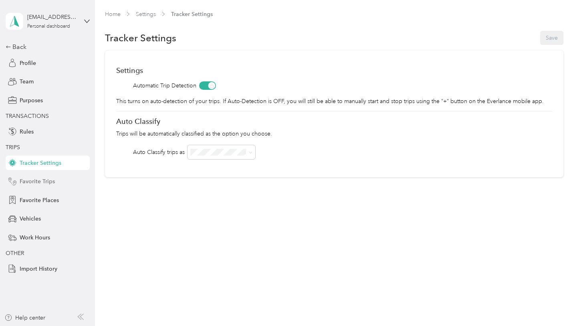
click at [43, 183] on span "Favorite Trips" at bounding box center [37, 181] width 35 height 8
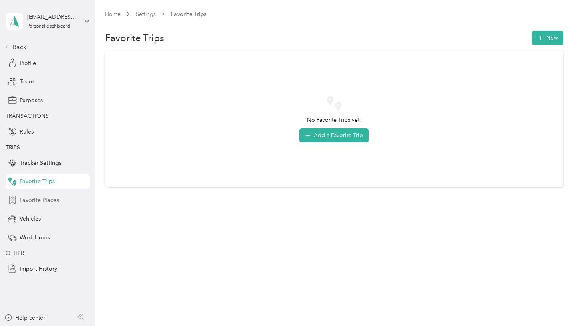
click at [46, 200] on span "Favorite Places" at bounding box center [39, 200] width 39 height 8
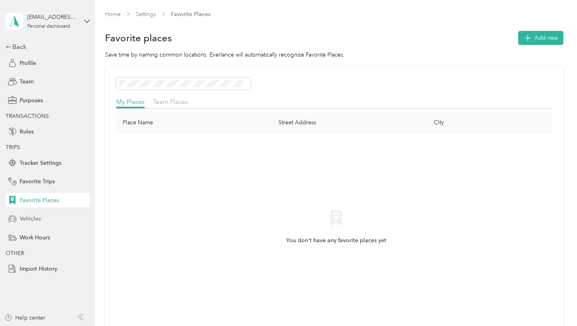
click at [42, 219] on div "Vehicles" at bounding box center [48, 218] width 84 height 14
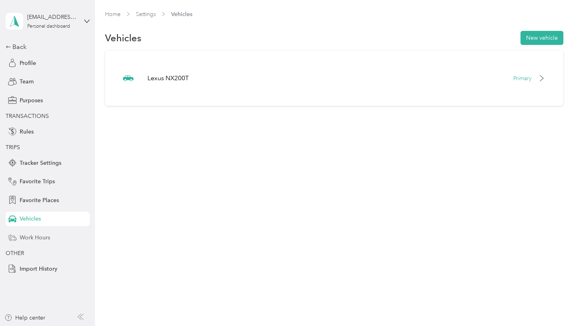
click at [42, 237] on span "Work Hours" at bounding box center [35, 237] width 30 height 8
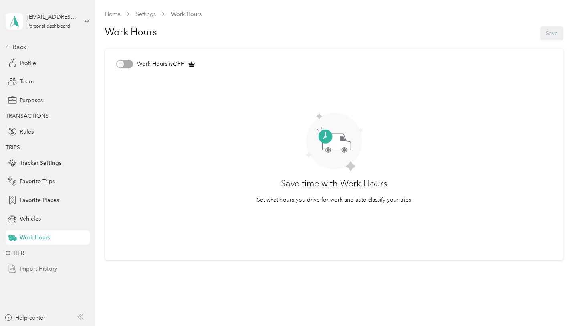
click at [43, 270] on span "Import History" at bounding box center [39, 268] width 38 height 8
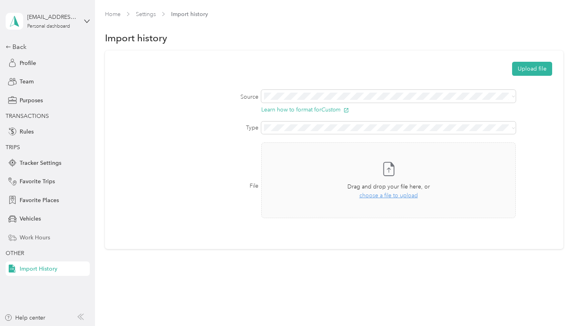
click at [39, 240] on span "Work Hours" at bounding box center [35, 237] width 30 height 8
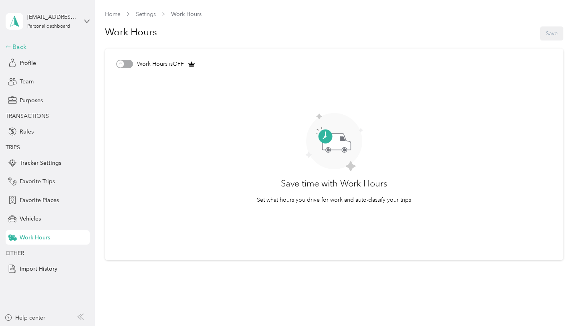
click at [18, 47] on div "Back" at bounding box center [46, 47] width 80 height 10
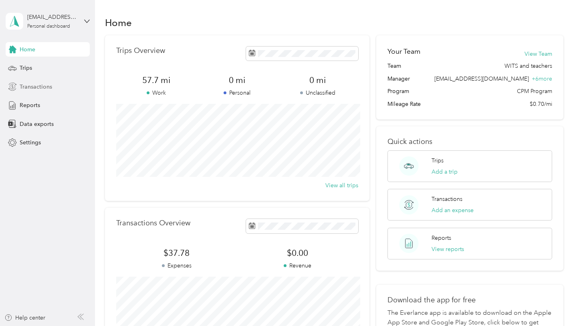
click at [30, 92] on div "Transactions" at bounding box center [48, 86] width 84 height 14
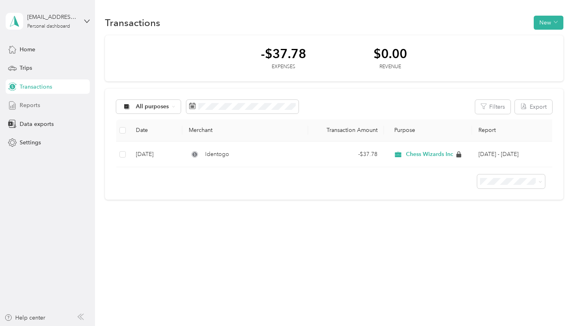
click at [33, 108] on span "Reports" at bounding box center [30, 105] width 20 height 8
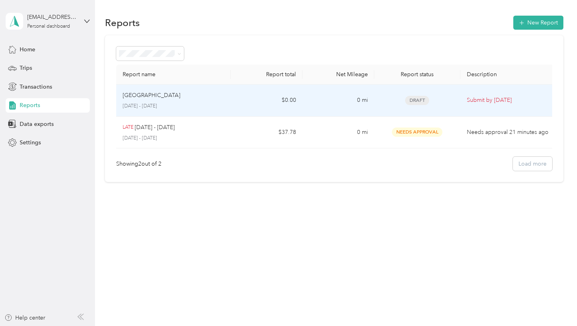
click at [154, 92] on p "[GEOGRAPHIC_DATA]" at bounding box center [152, 95] width 58 height 9
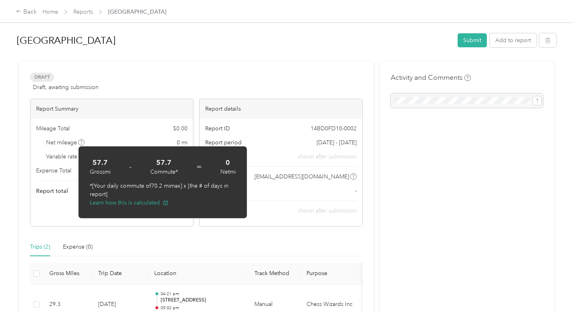
click at [66, 156] on span "Variable rate" at bounding box center [65, 156] width 39 height 8
click at [123, 92] on div "Draft Draft, awaiting submission View activity & comments Report Summary Mileag…" at bounding box center [196, 149] width 332 height 154
click at [128, 203] on button "Learn how this is calculated" at bounding box center [129, 202] width 79 height 8
click at [100, 109] on div "Report Summary" at bounding box center [111, 109] width 163 height 20
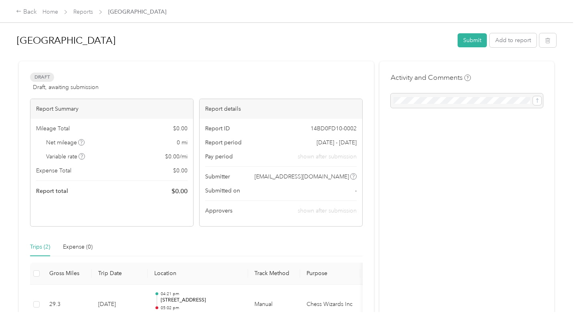
click at [114, 107] on div "Report Summary" at bounding box center [111, 109] width 163 height 20
click at [86, 13] on link "Reports" at bounding box center [83, 11] width 20 height 7
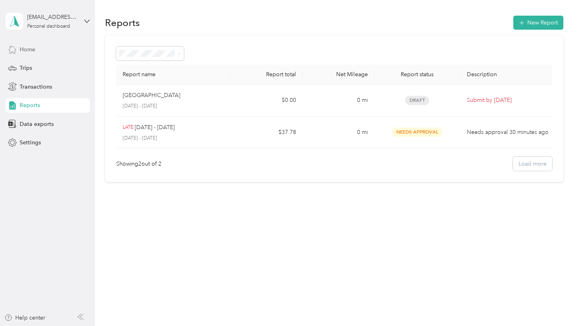
click at [56, 50] on div "Home" at bounding box center [48, 49] width 84 height 14
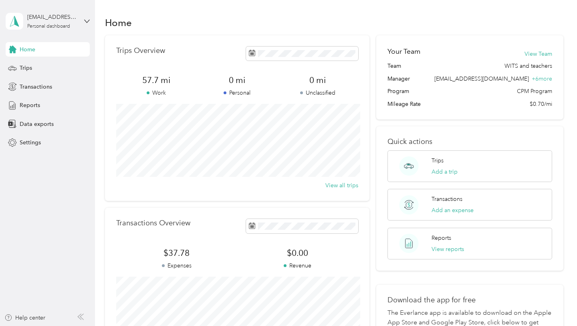
click at [210, 64] on div "Trips Overview 57.7 mi Work 0 mi Personal 0 mi Unclassified View all trips" at bounding box center [237, 117] width 264 height 165
click at [58, 69] on div "Trips" at bounding box center [48, 68] width 84 height 14
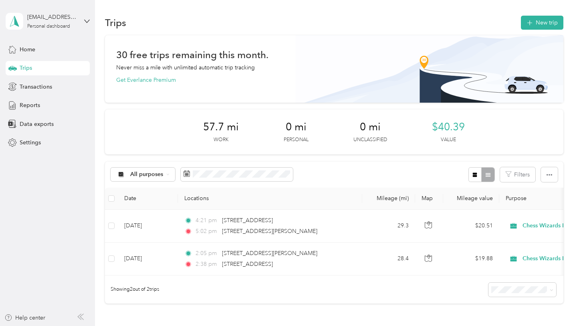
click at [445, 124] on span "$40.39" at bounding box center [448, 127] width 33 height 13
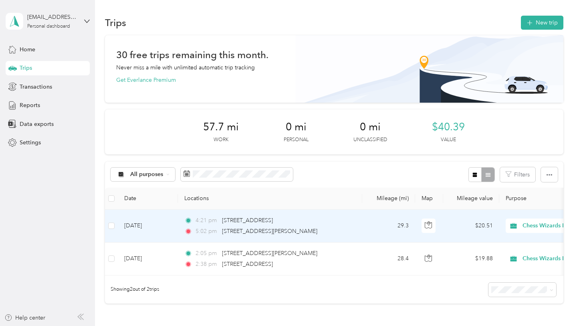
click at [338, 229] on div "5:02 pm [STREET_ADDRESS][PERSON_NAME]" at bounding box center [268, 231] width 168 height 9
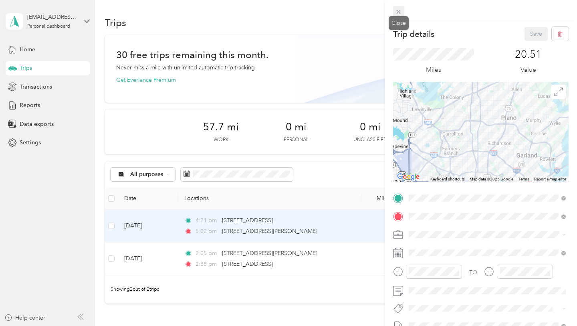
click at [398, 15] on span at bounding box center [398, 11] width 11 height 11
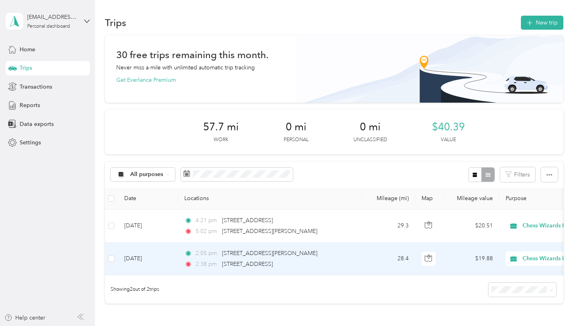
click at [306, 260] on div "2:38 pm [STREET_ADDRESS]" at bounding box center [268, 264] width 168 height 9
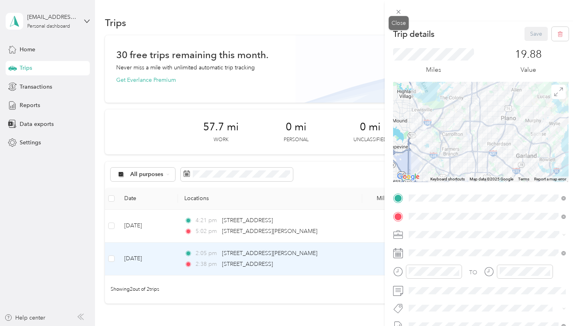
click at [399, 15] on span at bounding box center [398, 11] width 11 height 11
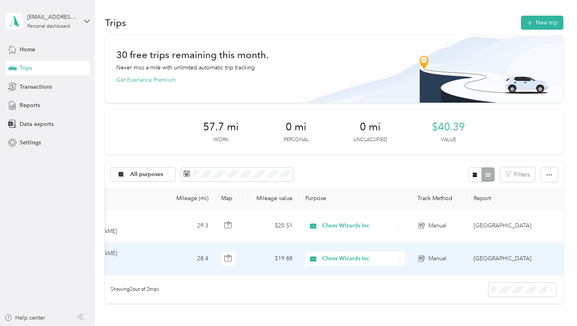
scroll to position [0, 201]
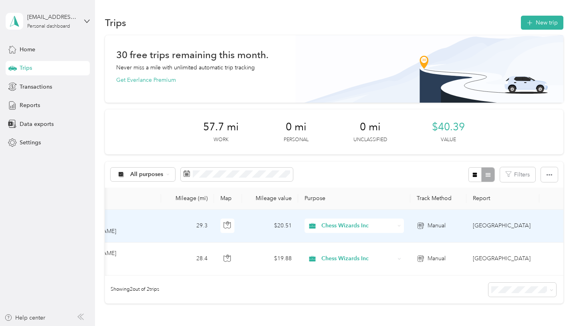
click at [279, 227] on td "$20.51" at bounding box center [270, 225] width 56 height 33
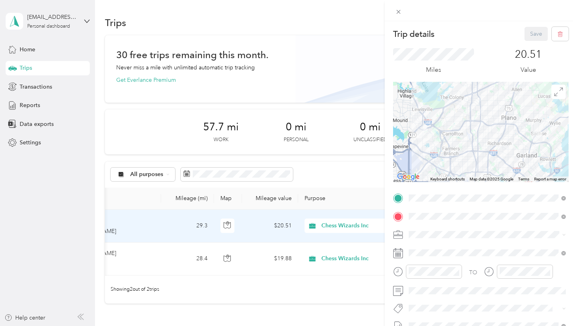
click at [270, 204] on div "Trip details Save This trip cannot be edited because it is either under review,…" at bounding box center [288, 163] width 577 height 326
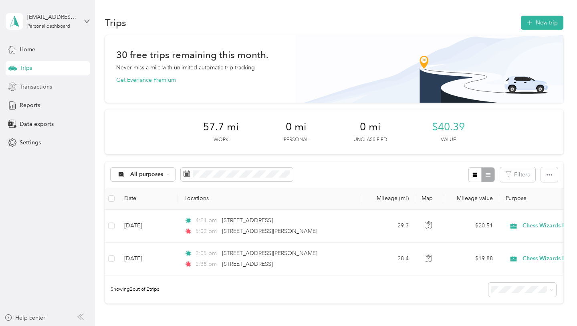
click at [36, 85] on span "Transactions" at bounding box center [36, 87] width 32 height 8
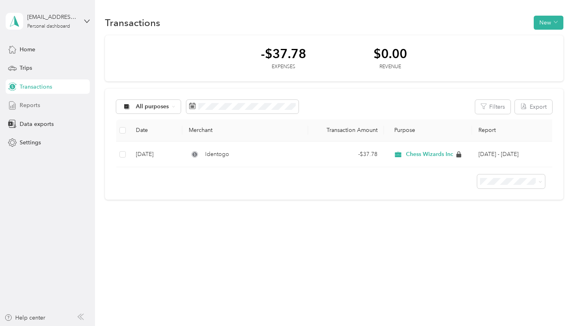
click at [34, 102] on span "Reports" at bounding box center [30, 105] width 20 height 8
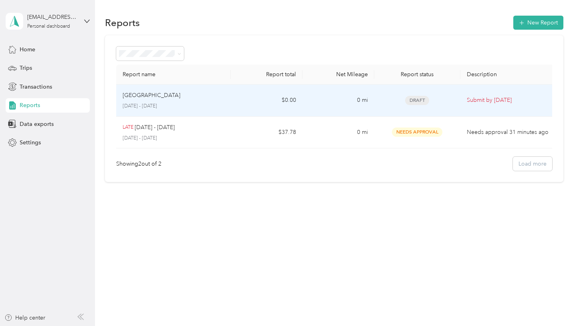
click at [230, 93] on td "[GEOGRAPHIC_DATA] [DATE] - [DATE]" at bounding box center [173, 101] width 115 height 32
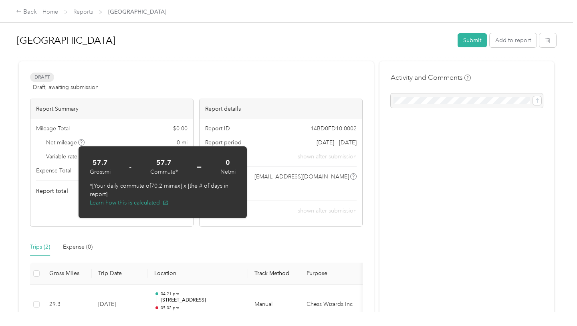
click at [187, 65] on div "Draft Draft, awaiting submission View activity & comments Report Summary Mileag…" at bounding box center [196, 225] width 355 height 328
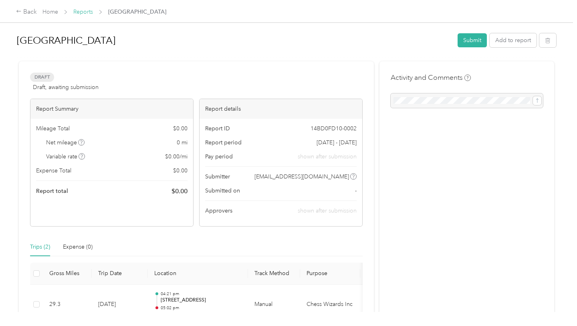
click at [89, 14] on link "Reports" at bounding box center [83, 11] width 20 height 7
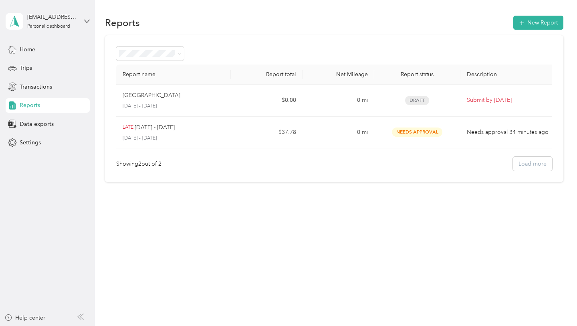
click at [57, 31] on div "[EMAIL_ADDRESS][DOMAIN_NAME] Personal dashboard" at bounding box center [48, 21] width 84 height 28
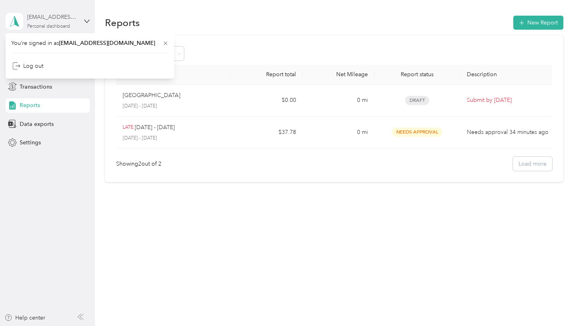
click at [62, 16] on div "[EMAIL_ADDRESS][DOMAIN_NAME]" at bounding box center [52, 17] width 50 height 8
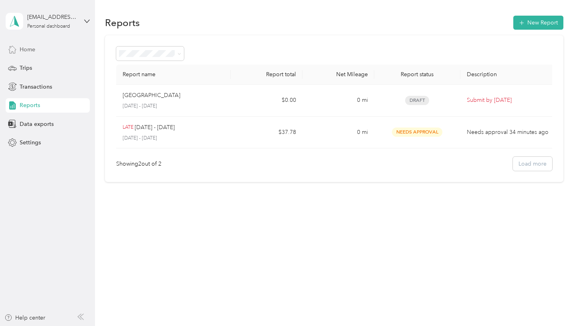
click at [33, 50] on span "Home" at bounding box center [28, 49] width 16 height 8
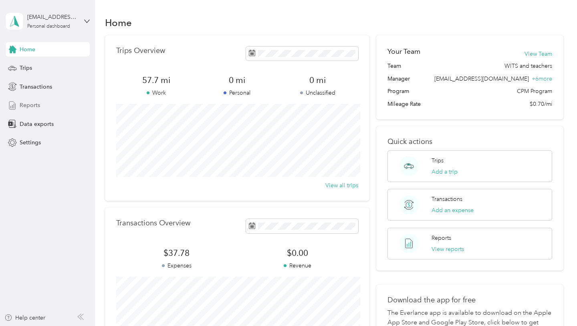
click at [54, 106] on div "Reports" at bounding box center [48, 105] width 84 height 14
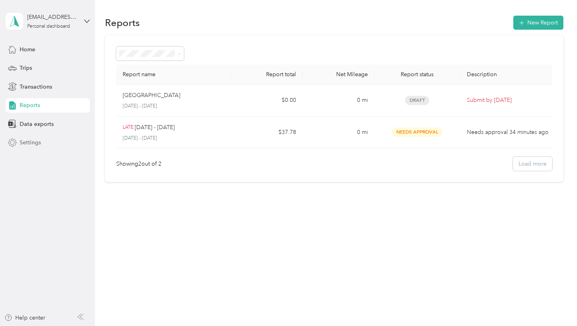
click at [25, 143] on span "Settings" at bounding box center [30, 142] width 21 height 8
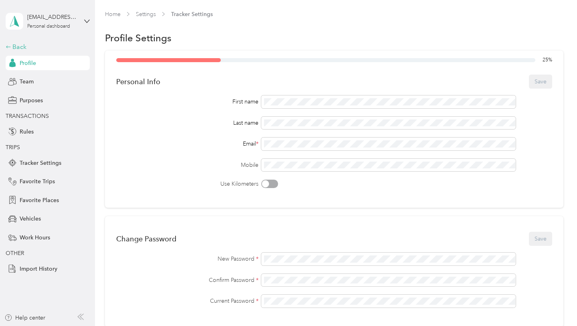
click at [27, 44] on div "Back" at bounding box center [46, 47] width 80 height 10
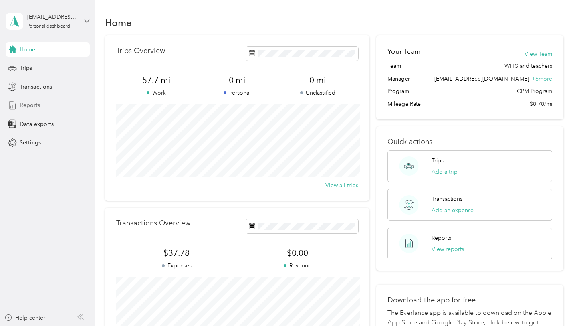
click at [32, 109] on div "Reports" at bounding box center [48, 105] width 84 height 14
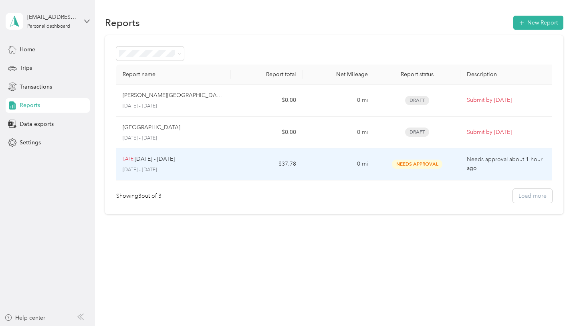
click at [177, 158] on div "LATE [DATE] - [DATE]" at bounding box center [174, 159] width 102 height 9
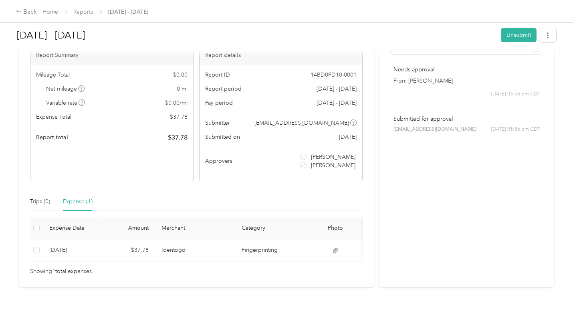
scroll to position [56, 0]
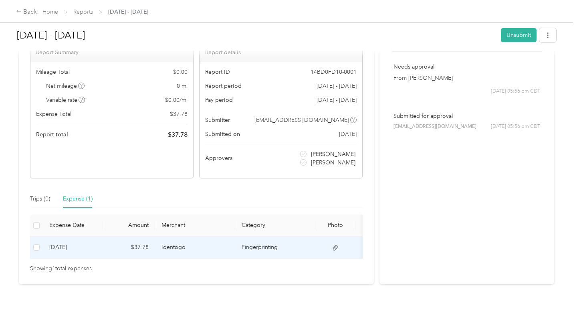
click at [179, 251] on td "Identogo" at bounding box center [195, 247] width 80 height 22
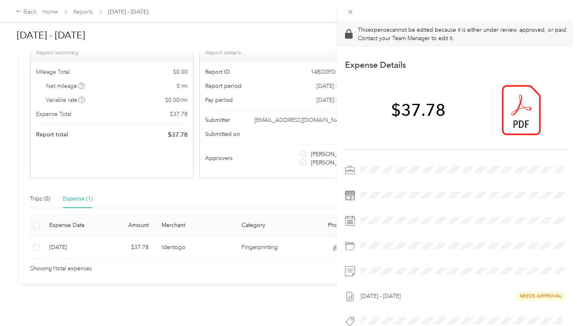
scroll to position [13, 0]
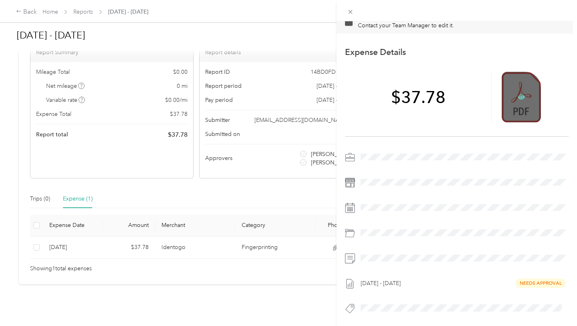
click at [522, 97] on icon at bounding box center [521, 97] width 2 height 2
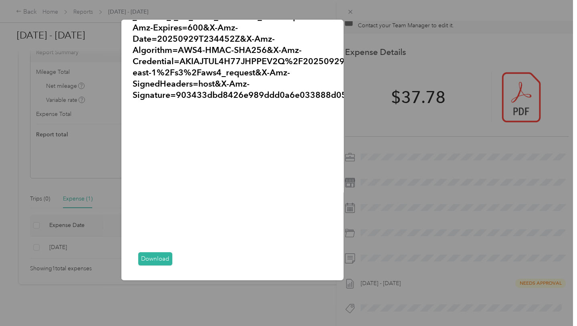
scroll to position [0, 0]
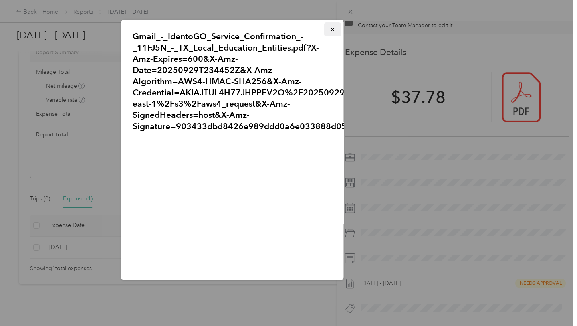
click at [332, 31] on icon "button" at bounding box center [333, 30] width 6 height 6
